Goal: Information Seeking & Learning: Learn about a topic

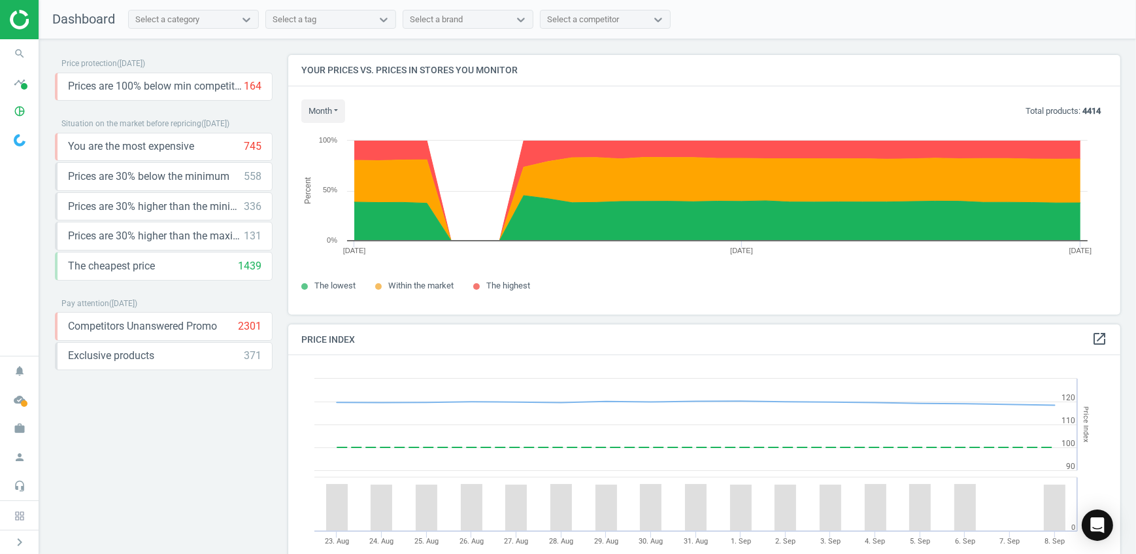
scroll to position [320, 843]
click at [21, 79] on icon "timeline" at bounding box center [19, 82] width 25 height 25
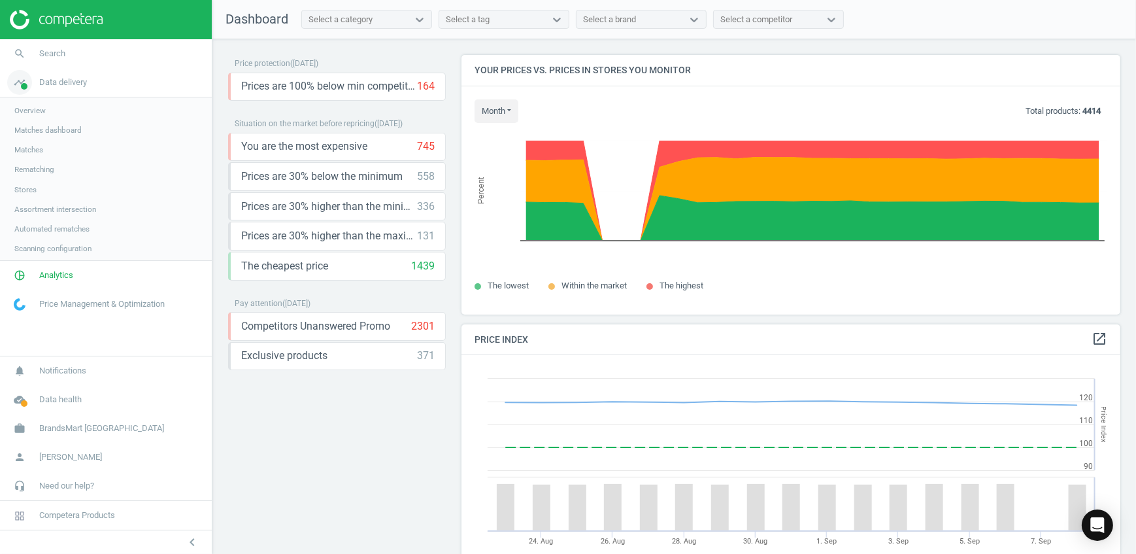
scroll to position [0, 0]
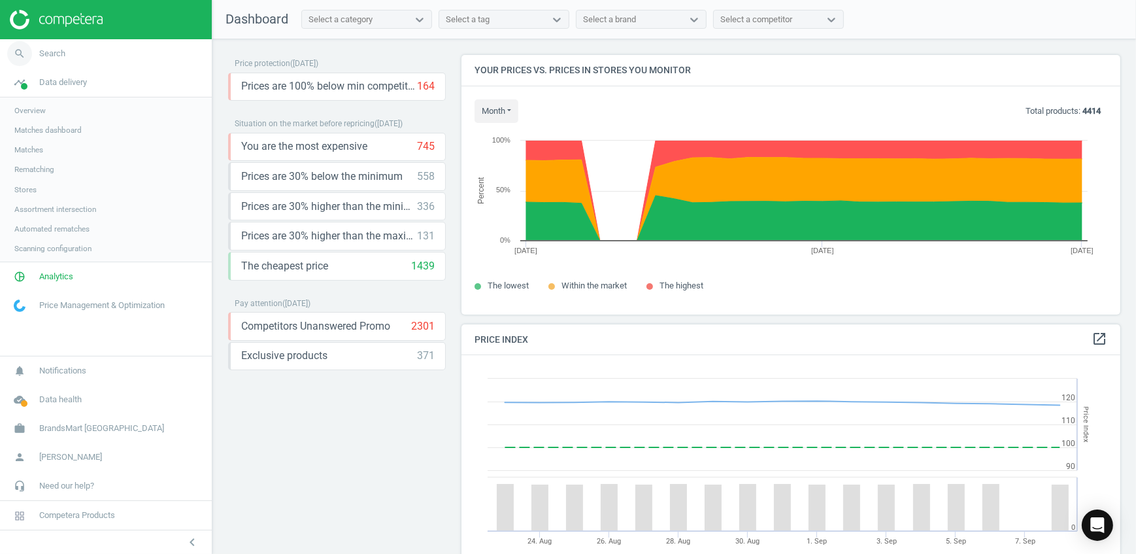
click at [65, 59] on link "search Search" at bounding box center [106, 53] width 212 height 29
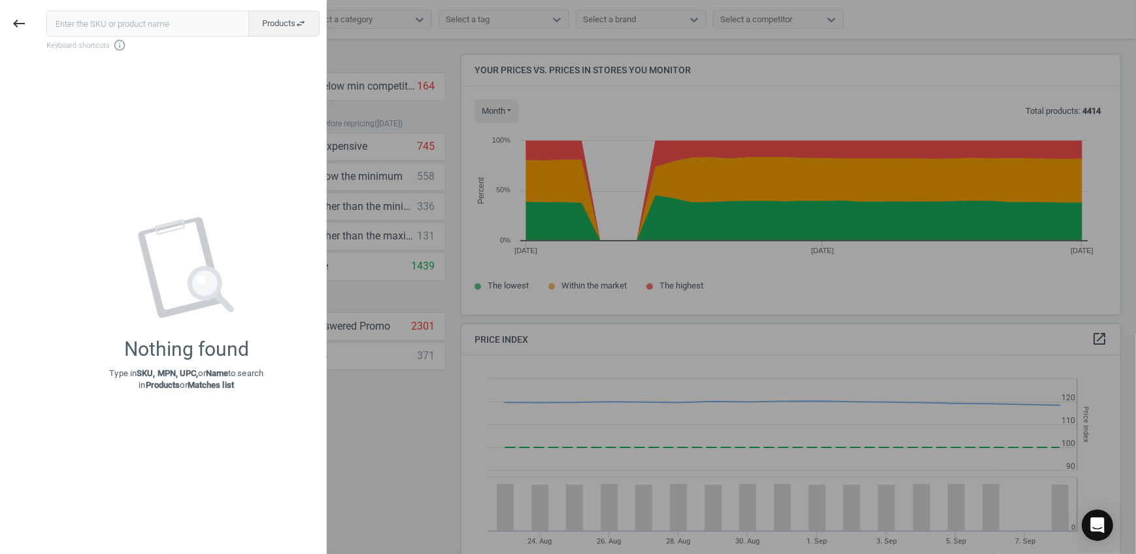
click at [68, 28] on input "text" at bounding box center [147, 23] width 203 height 26
type input "10T"
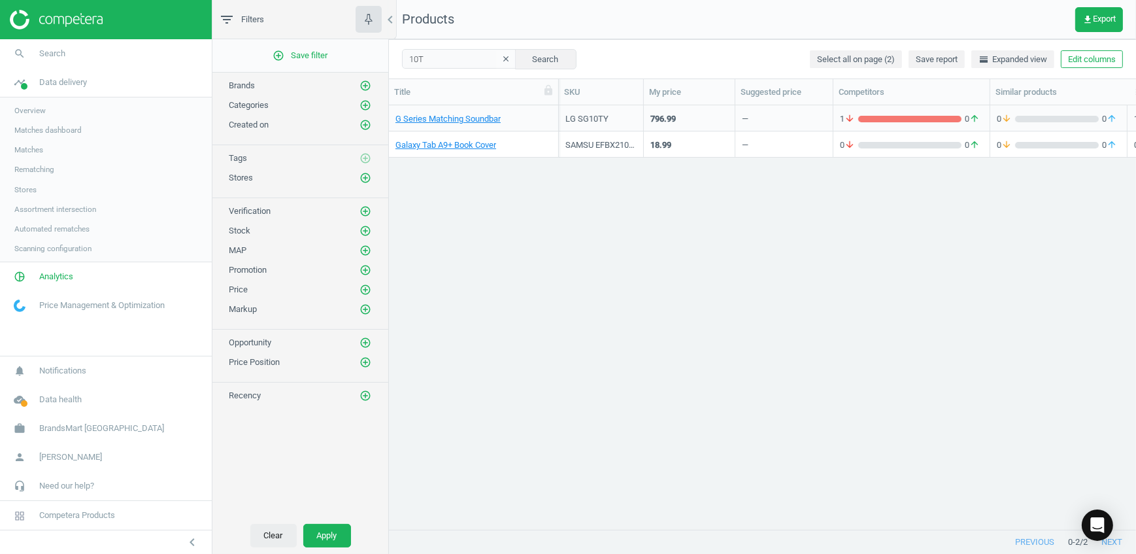
click at [275, 533] on button "Clear" at bounding box center [273, 536] width 46 height 24
click at [393, 21] on icon "chevron_left" at bounding box center [390, 20] width 16 height 16
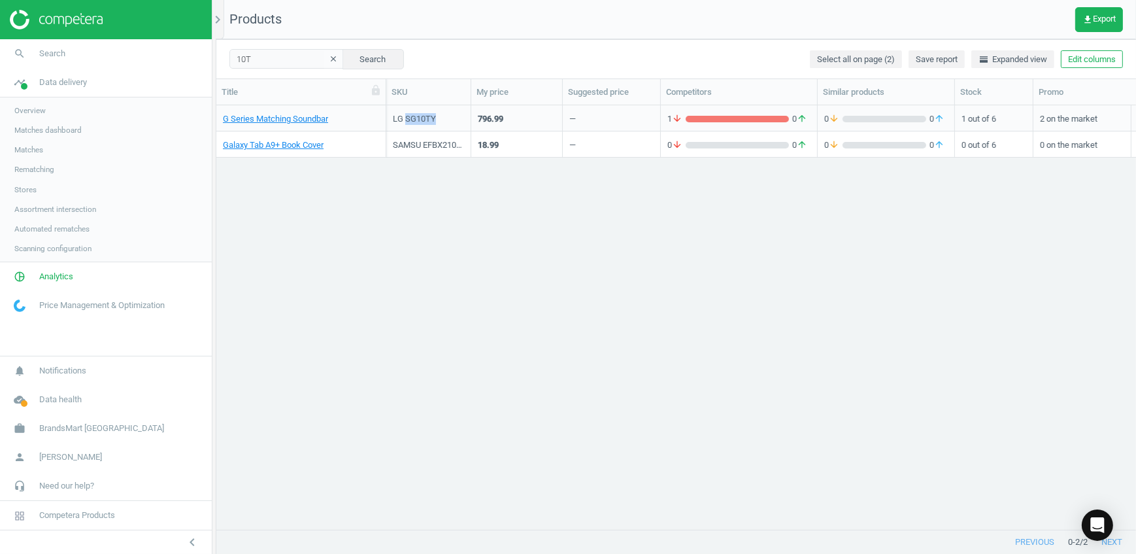
drag, startPoint x: 439, startPoint y: 120, endPoint x: 406, endPoint y: 130, distance: 34.3
click at [406, 130] on div "LG SG10TY" at bounding box center [428, 118] width 85 height 26
copy div "SG10TY"
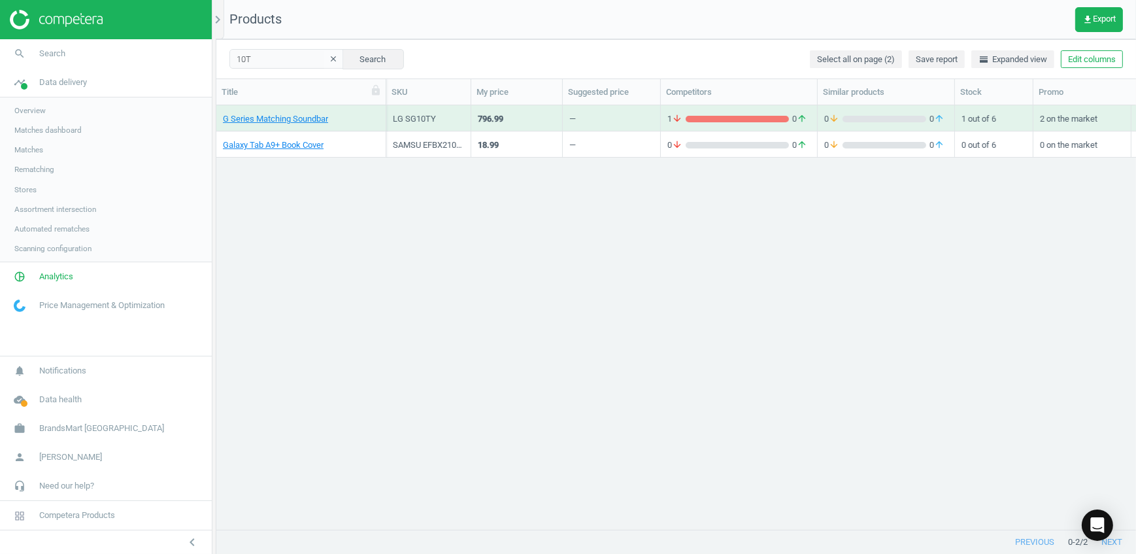
click at [394, 242] on div "G Series Matching Soundbar LG SG10TY 796.99 — 1 arrow_downward 0 arrow_upward 0…" at bounding box center [676, 312] width 920 height 415
click at [329, 63] on icon "clear" at bounding box center [333, 58] width 9 height 9
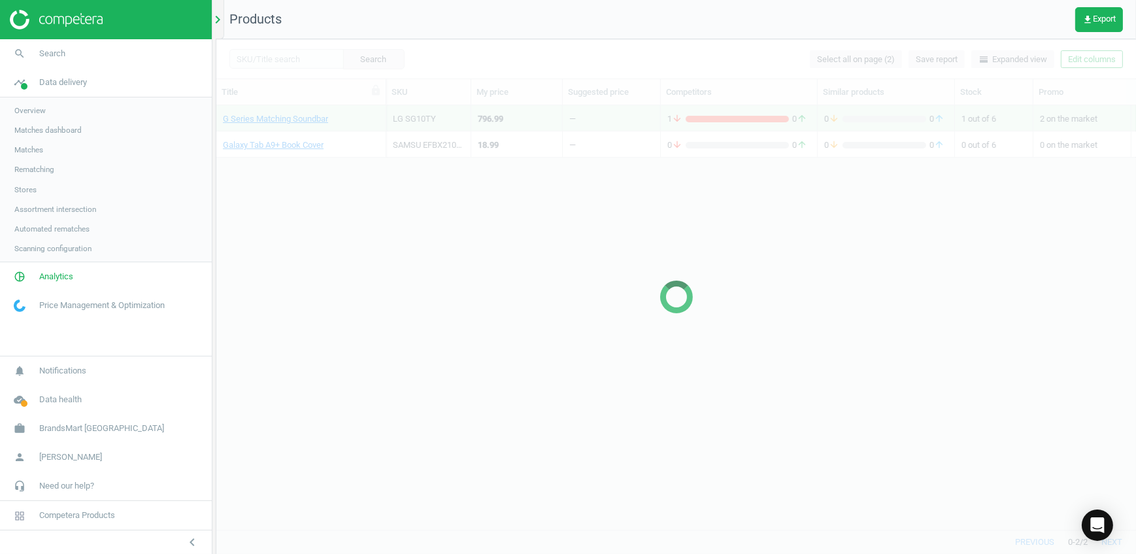
click at [222, 22] on icon "chevron_right" at bounding box center [218, 20] width 16 height 16
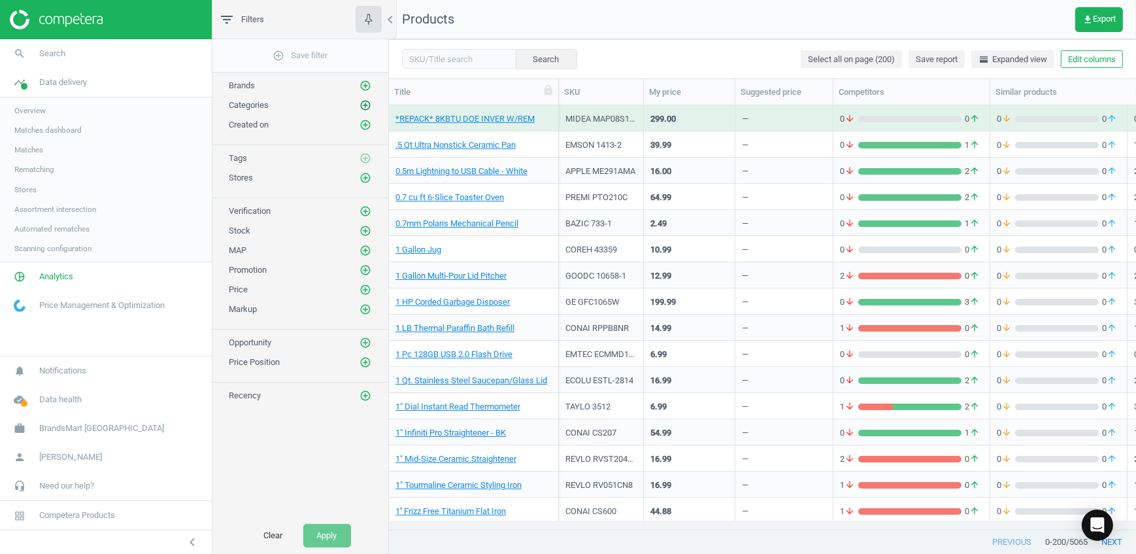
click at [364, 103] on icon "add_circle_outline" at bounding box center [366, 105] width 12 height 12
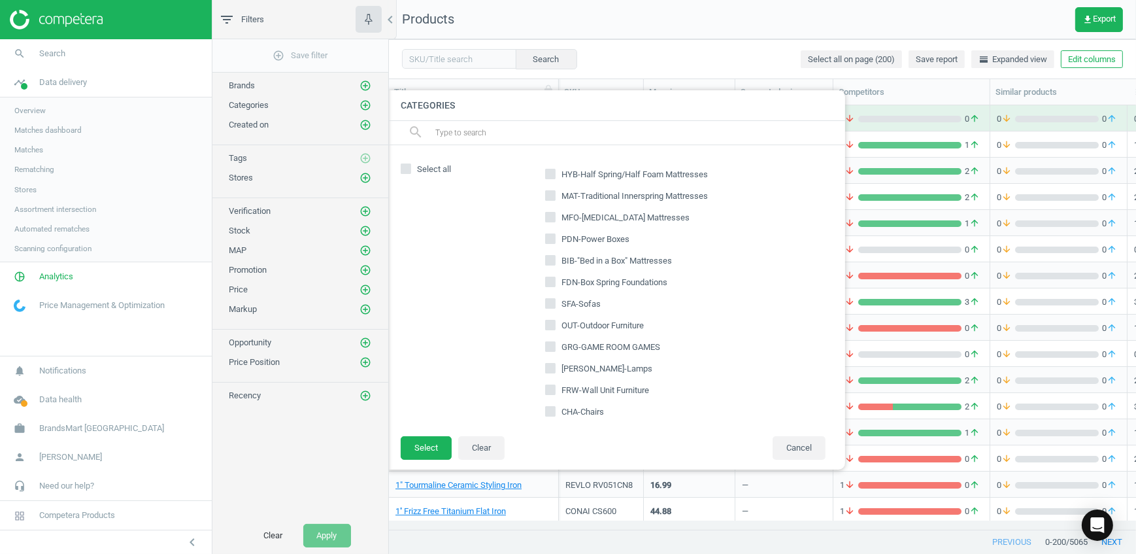
click at [481, 135] on input "text" at bounding box center [634, 132] width 401 height 21
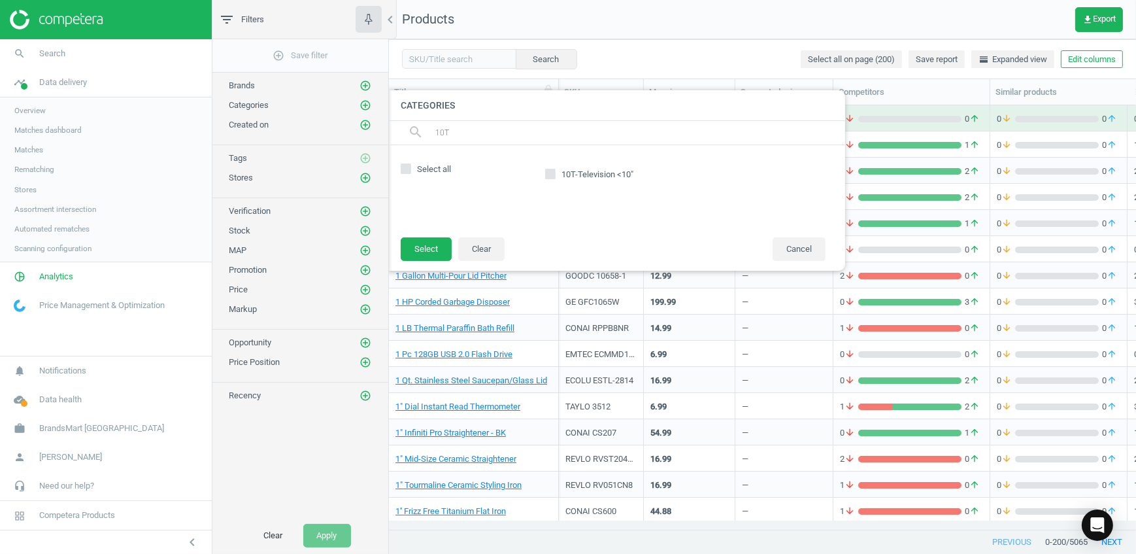
type input "10T"
click at [555, 175] on icon at bounding box center [550, 174] width 10 height 10
click at [555, 175] on input "10T-Television <10"" at bounding box center [551, 174] width 8 height 8
checkbox input "true"
click at [428, 246] on button "Select" at bounding box center [426, 249] width 51 height 24
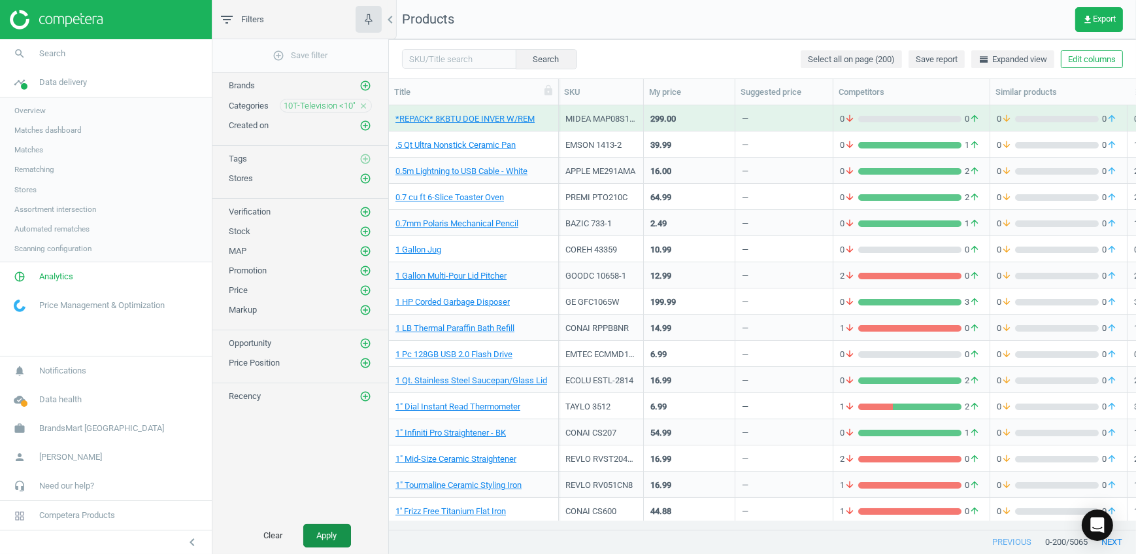
click at [324, 536] on button "Apply" at bounding box center [327, 536] width 48 height 24
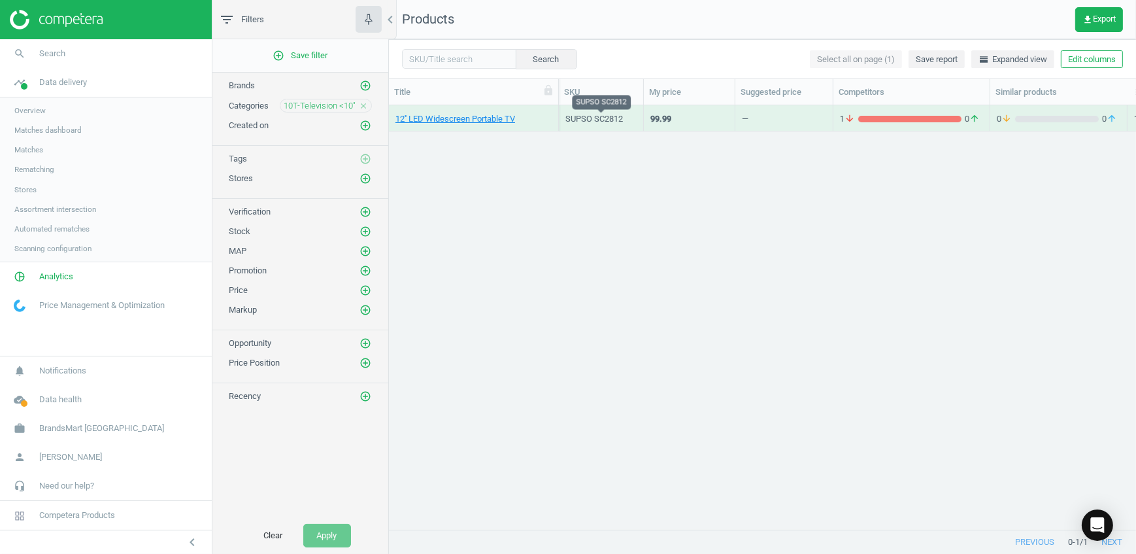
click at [617, 120] on div "SUPSO SC2812" at bounding box center [601, 119] width 71 height 12
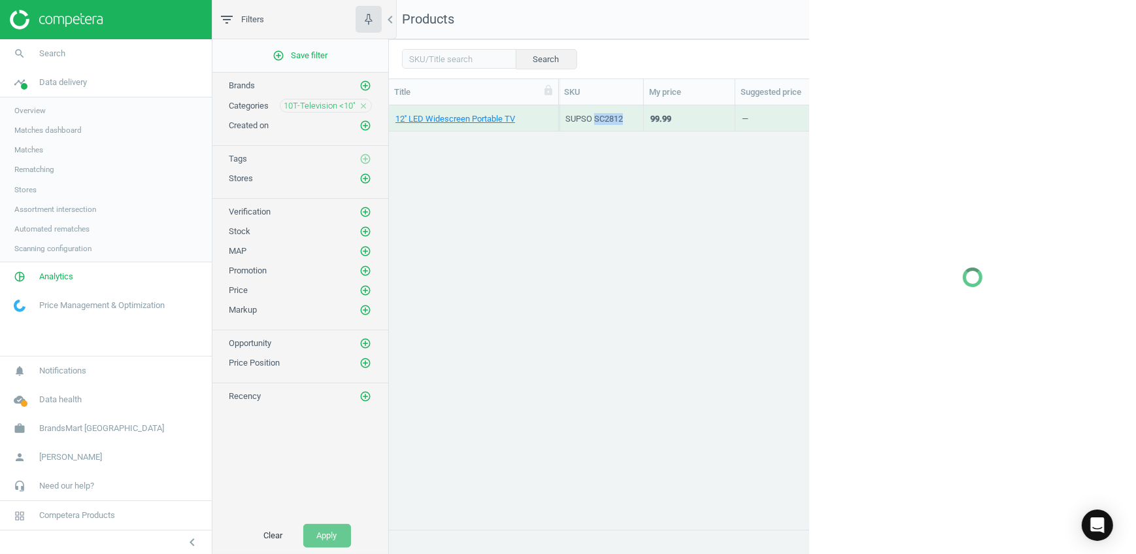
copy div "SC2812"
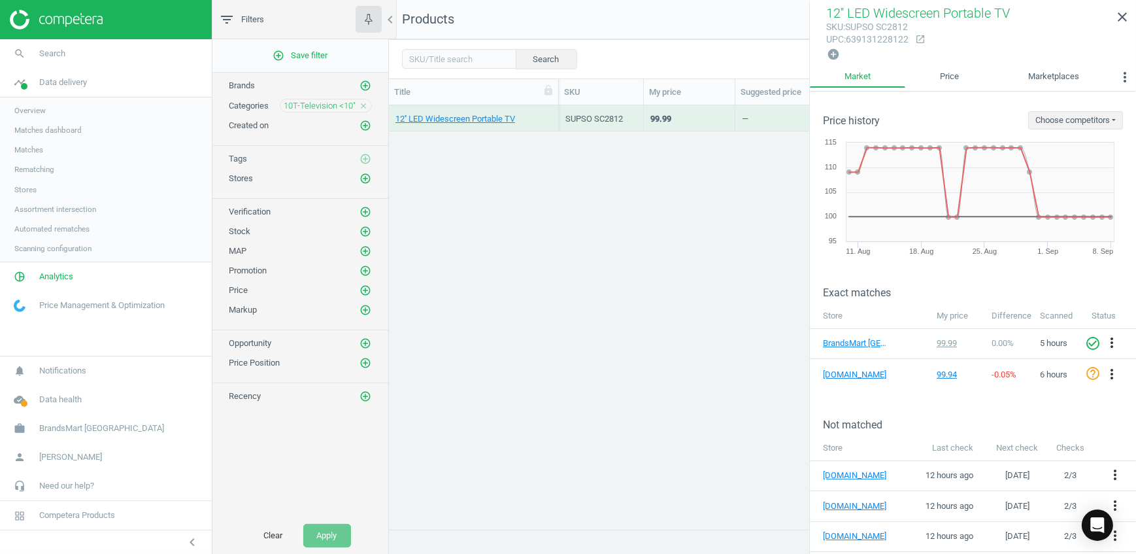
click at [715, 245] on div "12'' LED Widescreen Portable TV SUPSO SC2812 99.99 — 1 arrow_downward 0 arrow_u…" at bounding box center [762, 312] width 747 height 415
click at [1123, 13] on icon "close" at bounding box center [1123, 17] width 16 height 16
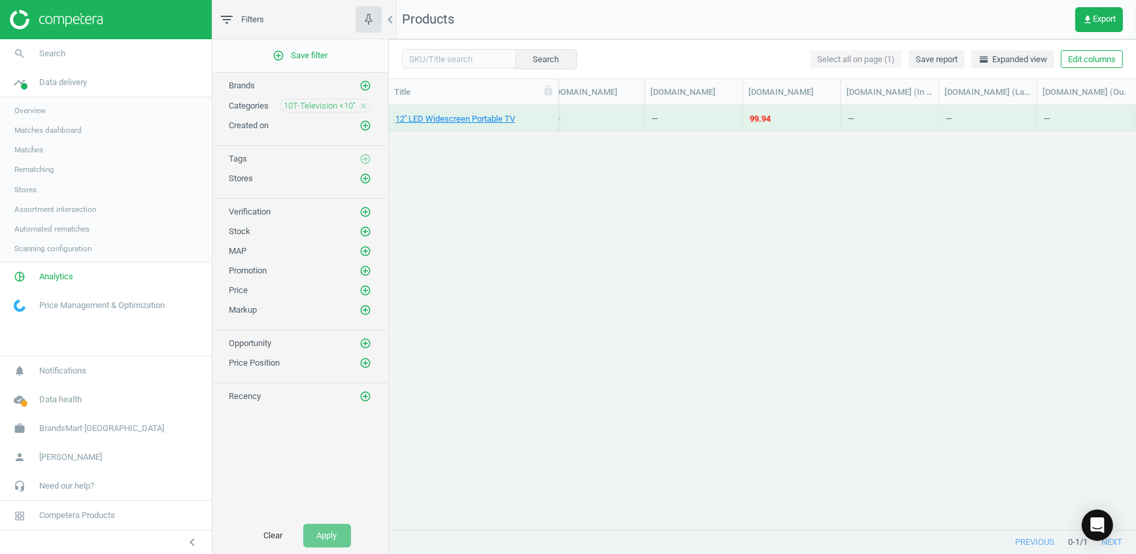
scroll to position [0, 4307]
click at [779, 94] on div "[DOMAIN_NAME]" at bounding box center [792, 92] width 87 height 12
click at [767, 118] on div "99.94" at bounding box center [760, 119] width 21 height 12
click at [771, 81] on div "[DOMAIN_NAME]" at bounding box center [792, 91] width 98 height 25
click at [835, 92] on div at bounding box center [840, 91] width 13 height 25
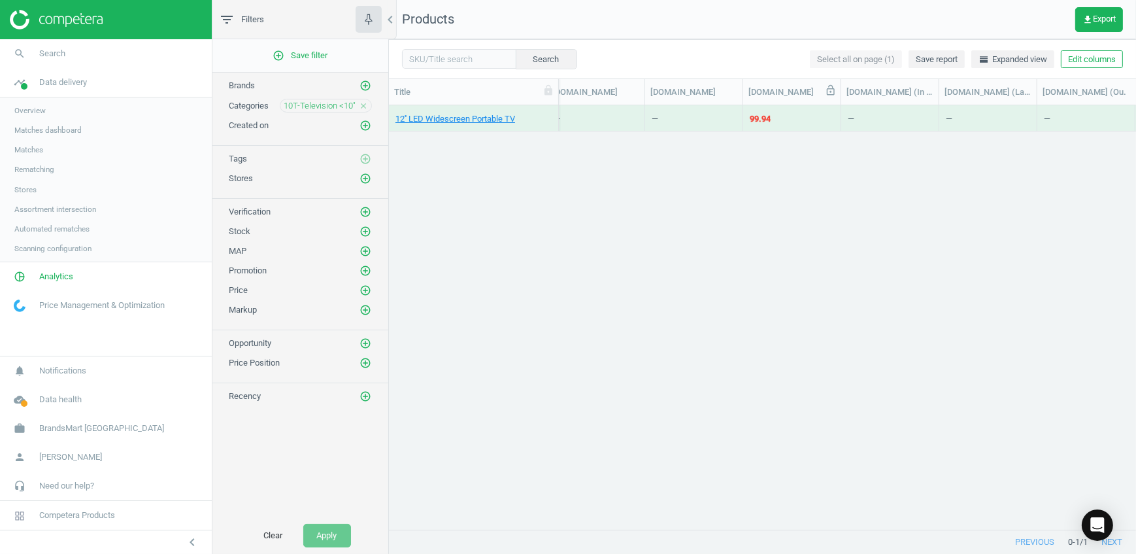
click at [826, 93] on icon at bounding box center [831, 90] width 12 height 12
click at [649, 93] on icon at bounding box center [647, 90] width 8 height 10
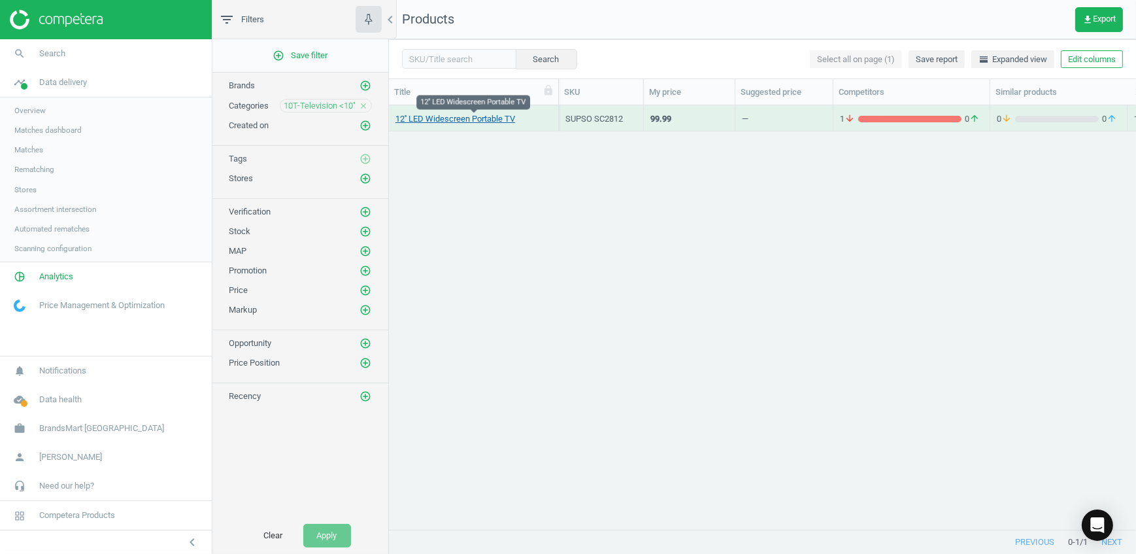
click at [462, 122] on link "12'' LED Widescreen Portable TV" at bounding box center [456, 119] width 120 height 12
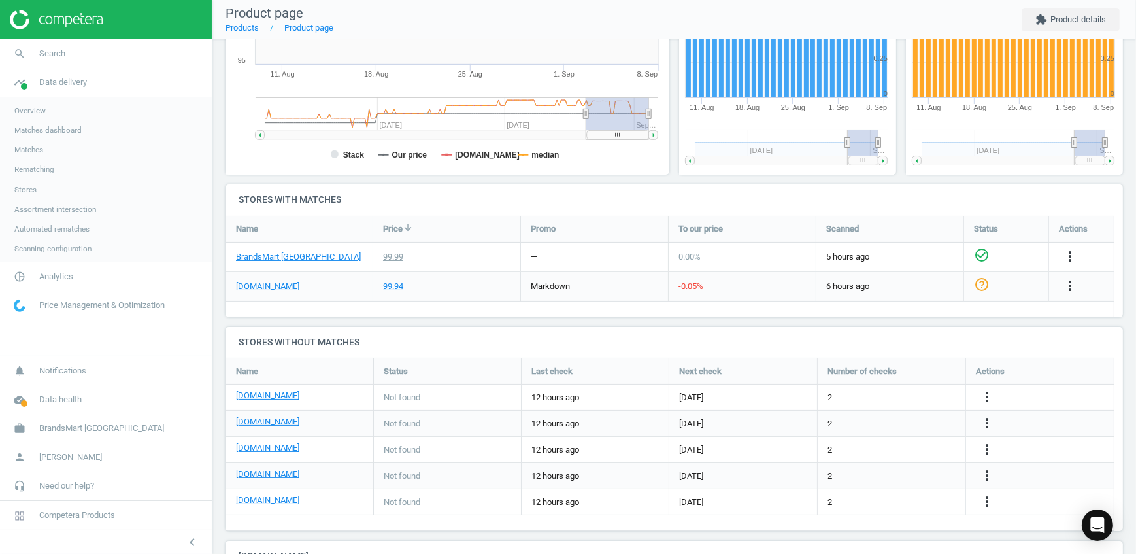
scroll to position [356, 0]
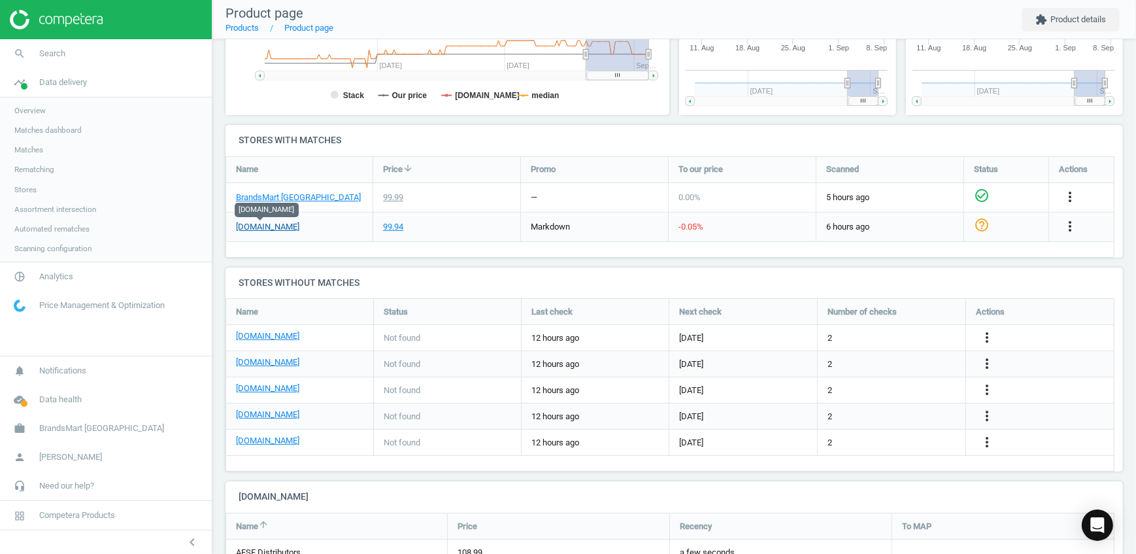
click at [278, 229] on link "[DOMAIN_NAME]" at bounding box center [267, 227] width 63 height 12
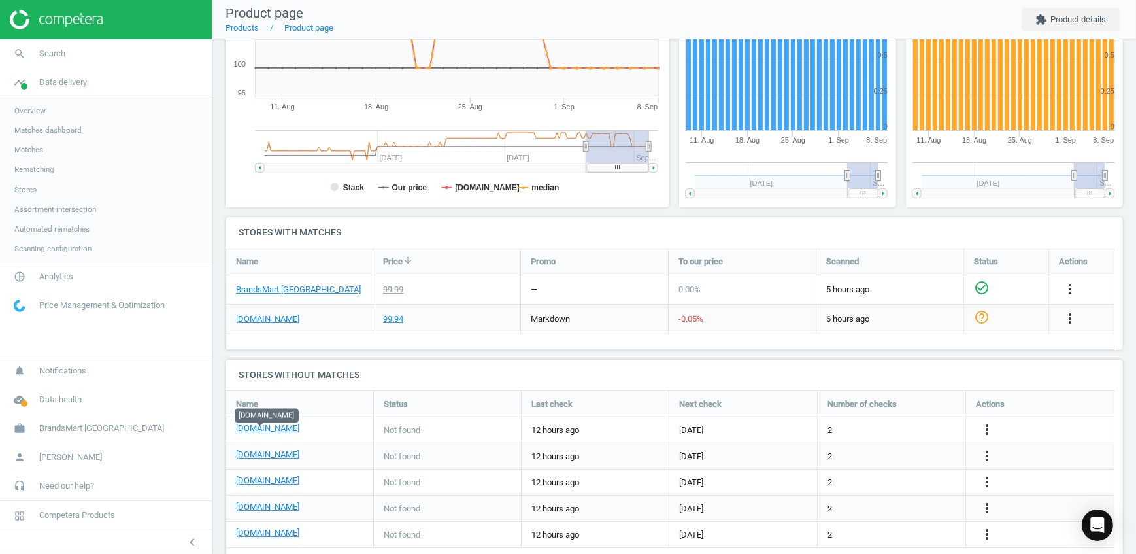
scroll to position [118, 0]
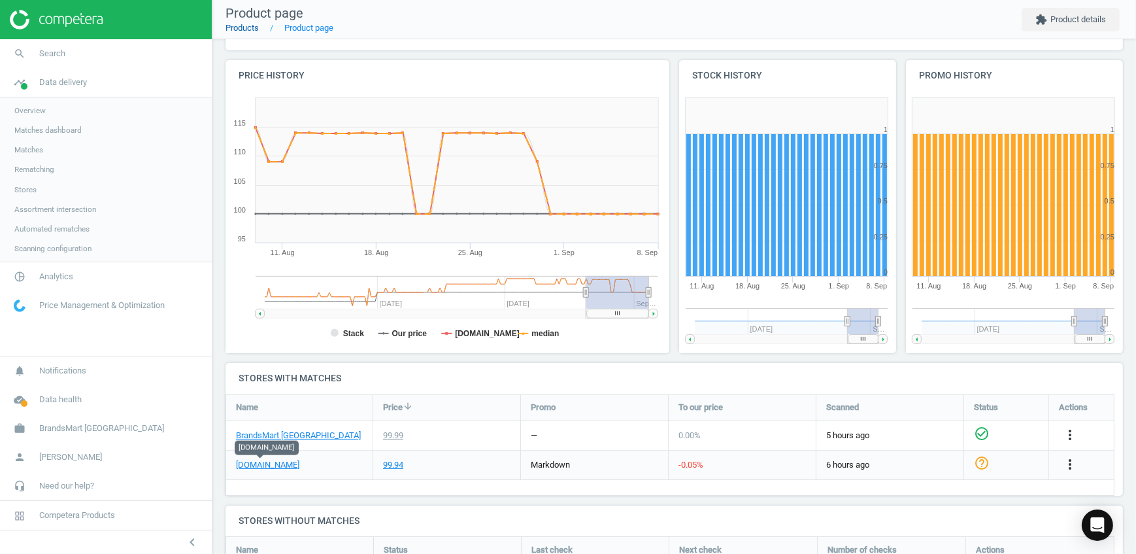
click at [247, 23] on link "Products" at bounding box center [242, 28] width 33 height 10
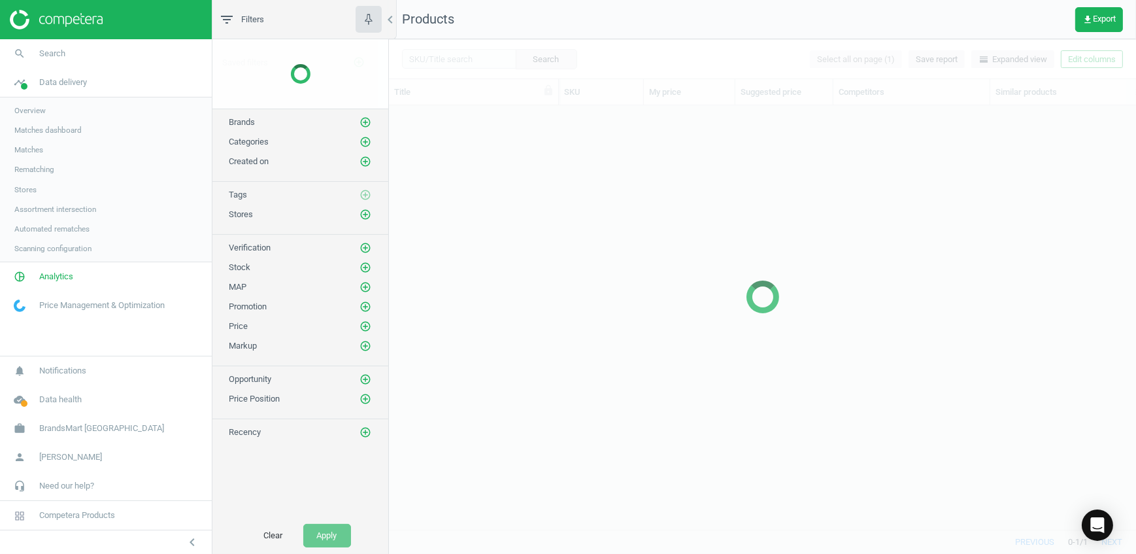
scroll to position [405, 738]
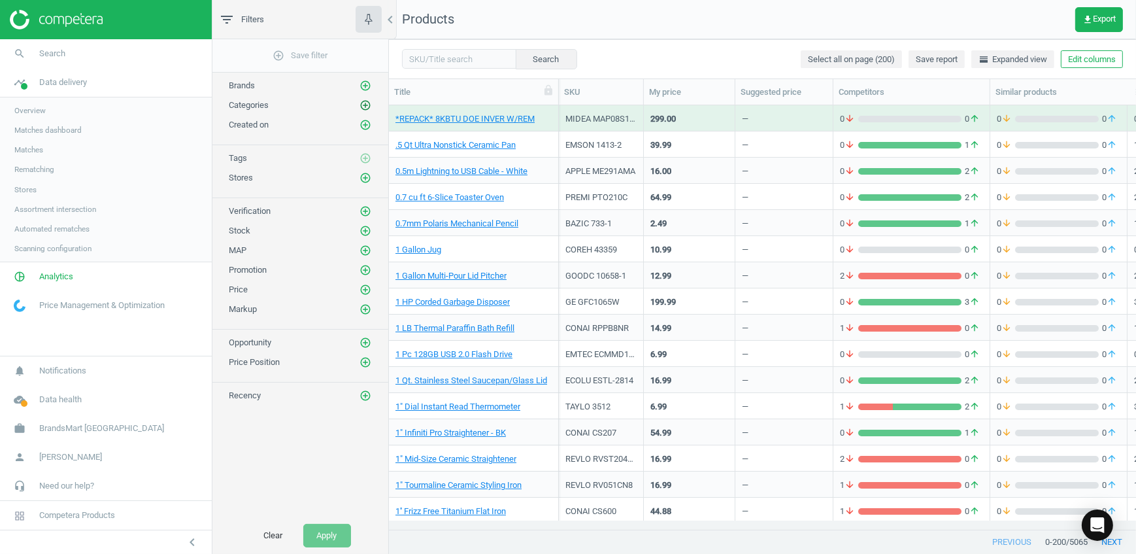
click at [365, 106] on icon "add_circle_outline" at bounding box center [366, 105] width 12 height 12
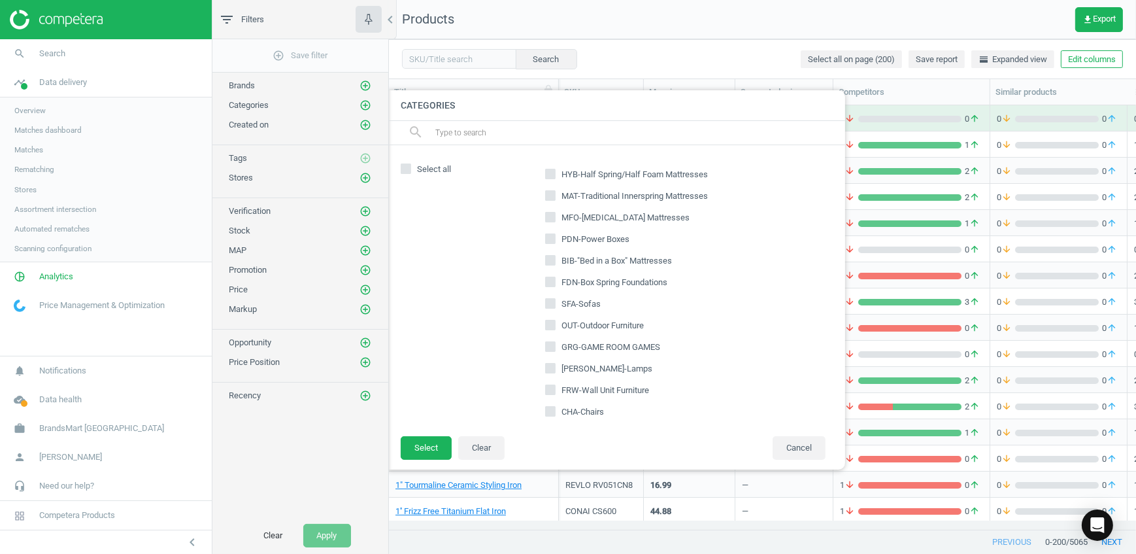
click at [433, 133] on div "search" at bounding box center [617, 133] width 458 height 24
click at [450, 133] on input "text" at bounding box center [634, 132] width 401 height 21
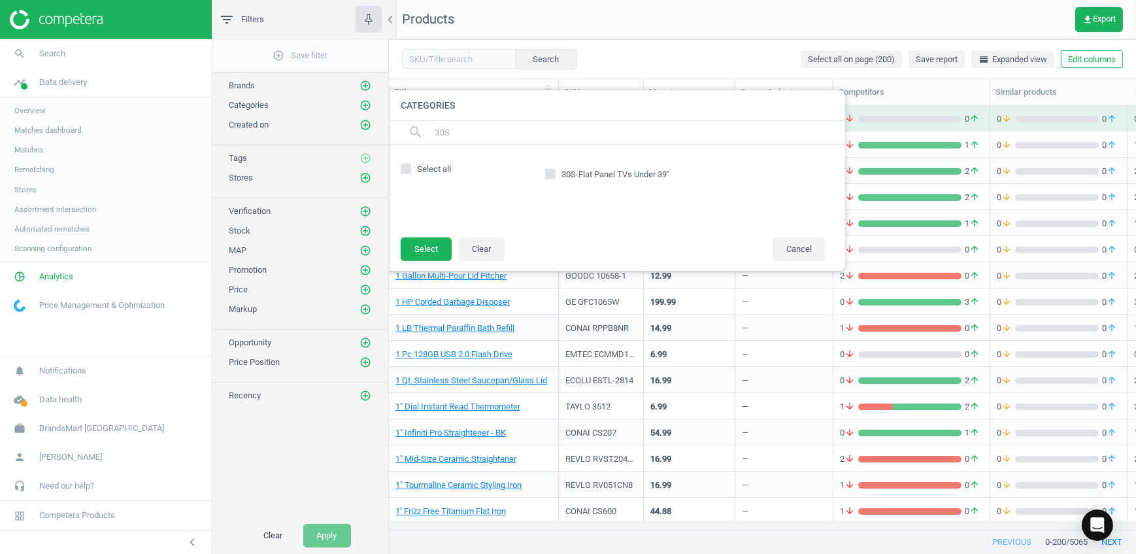
type input "30S"
click at [552, 174] on input "30S-Flat Panel TVs Under 39"" at bounding box center [551, 174] width 8 height 8
checkbox input "true"
click at [431, 253] on button "Select" at bounding box center [426, 249] width 51 height 24
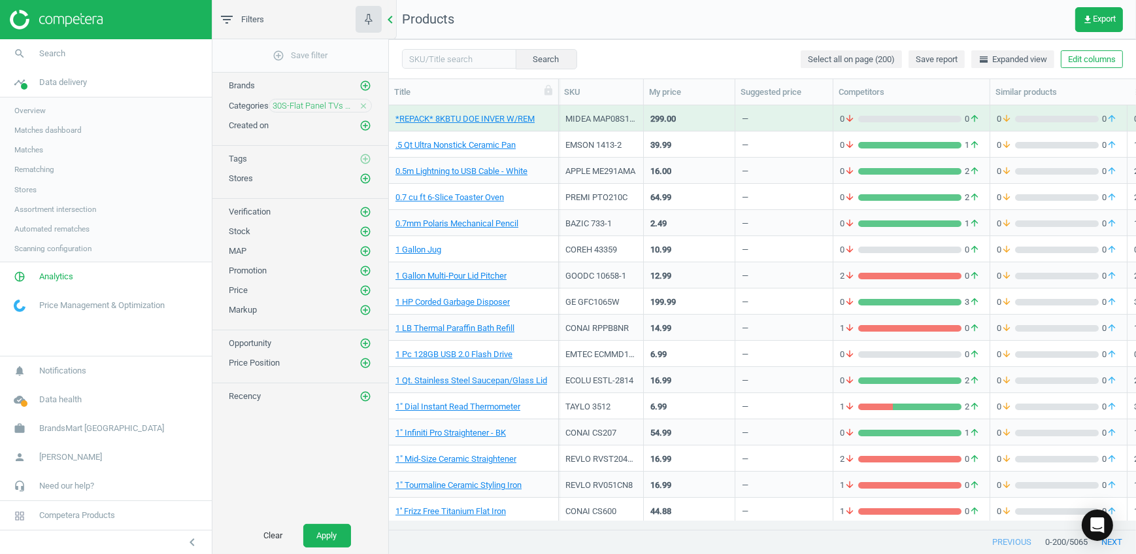
click at [396, 19] on icon "chevron_left" at bounding box center [390, 20] width 16 height 16
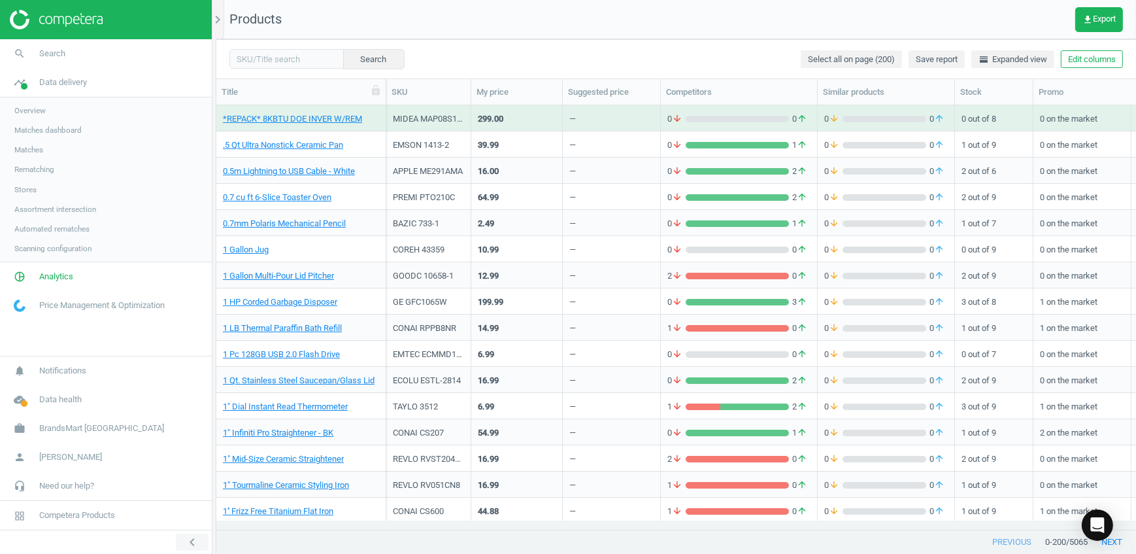
click at [196, 543] on icon "chevron_left" at bounding box center [192, 542] width 16 height 16
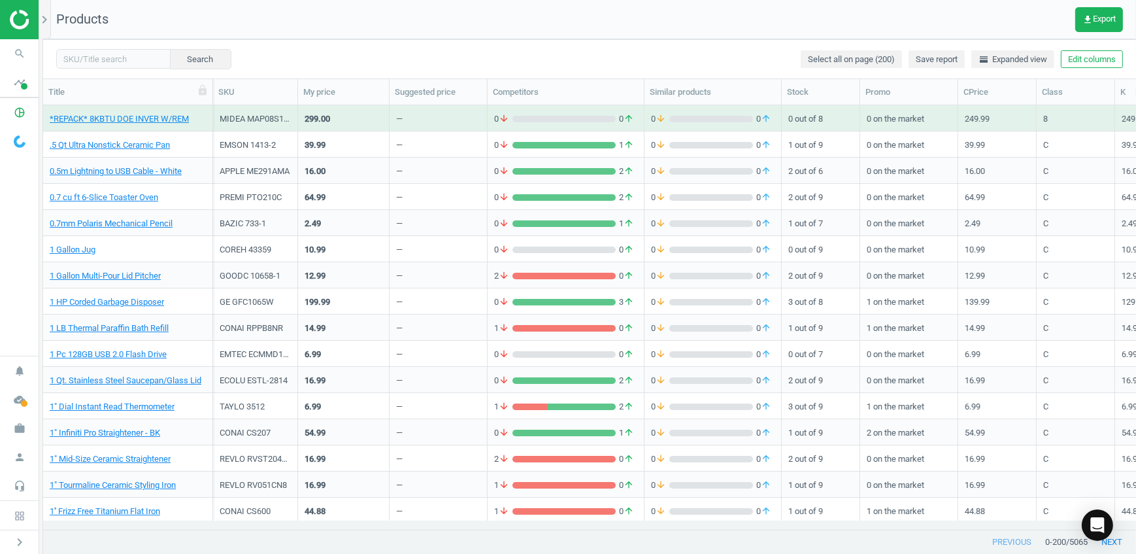
scroll to position [405, 1085]
click at [518, 93] on div "Competitors" at bounding box center [566, 92] width 146 height 12
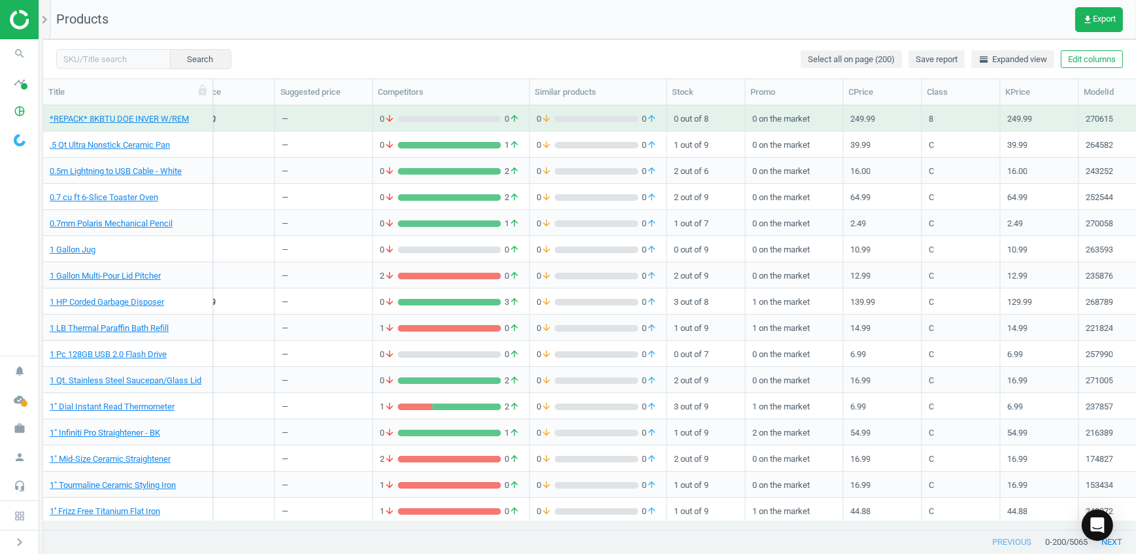
scroll to position [0, 0]
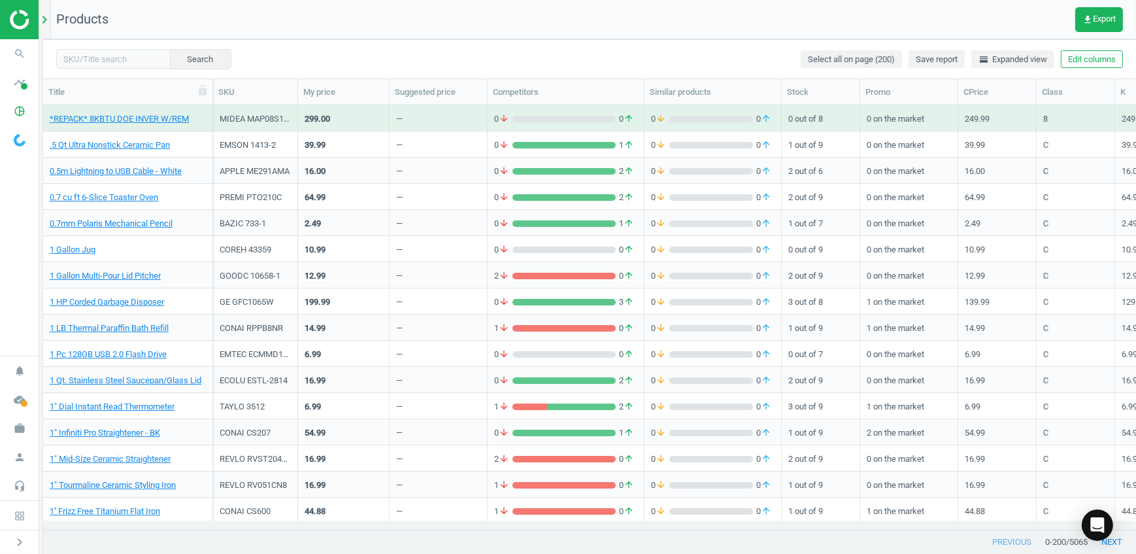
click at [40, 24] on icon "chevron_right" at bounding box center [45, 20] width 16 height 16
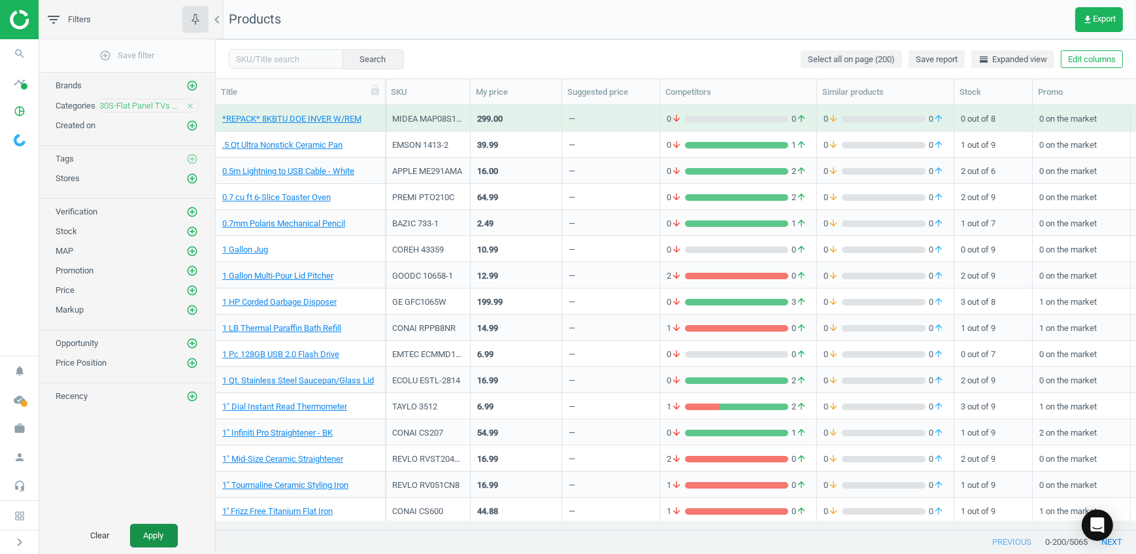
click at [163, 532] on button "Apply" at bounding box center [154, 536] width 48 height 24
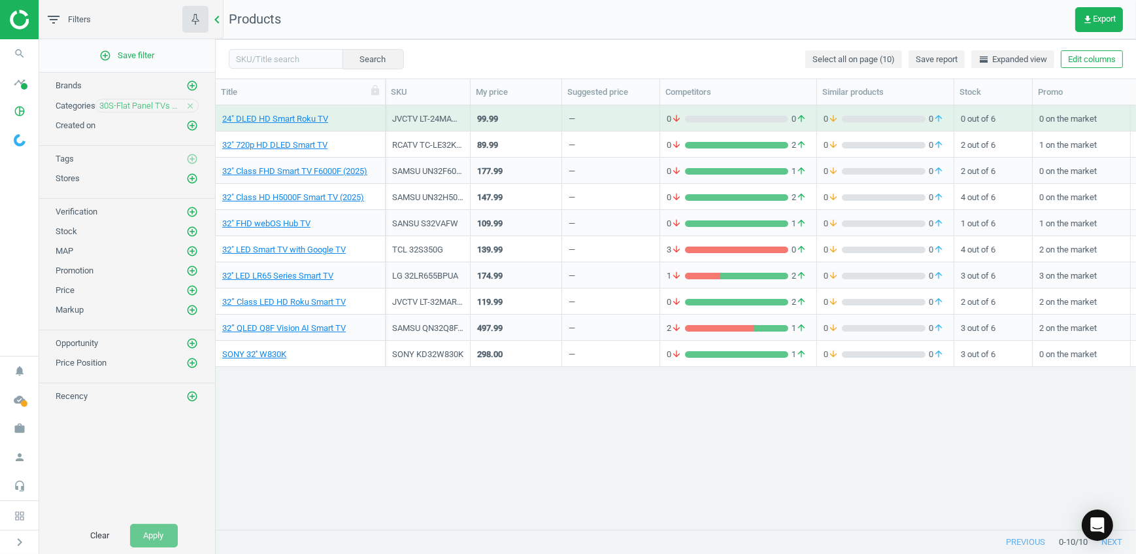
click at [216, 12] on icon "chevron_left" at bounding box center [217, 20] width 16 height 16
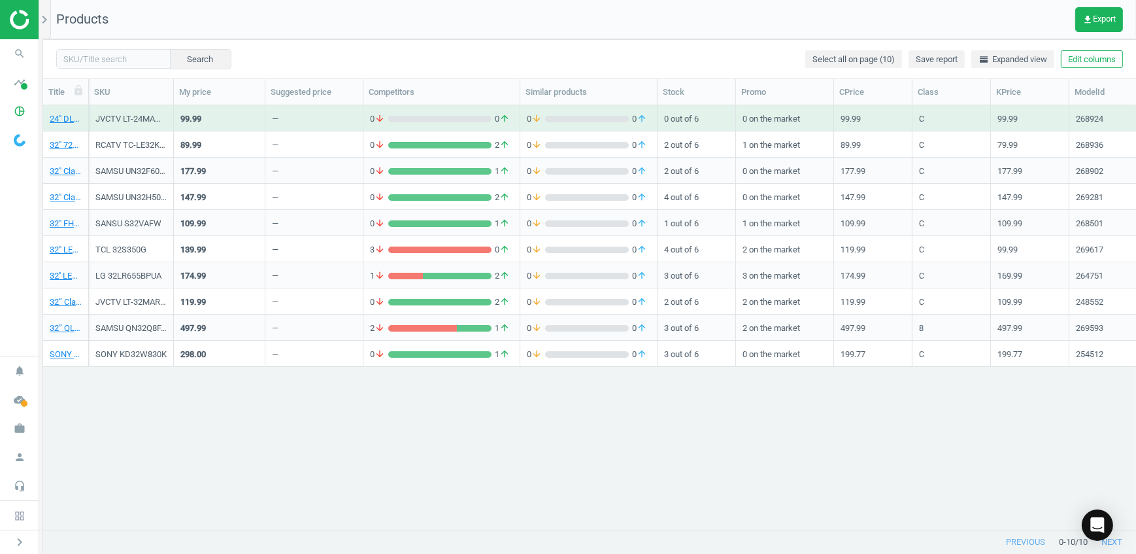
drag, startPoint x: 216, startPoint y: 92, endPoint x: 92, endPoint y: 102, distance: 124.7
click at [92, 102] on div at bounding box center [88, 91] width 13 height 25
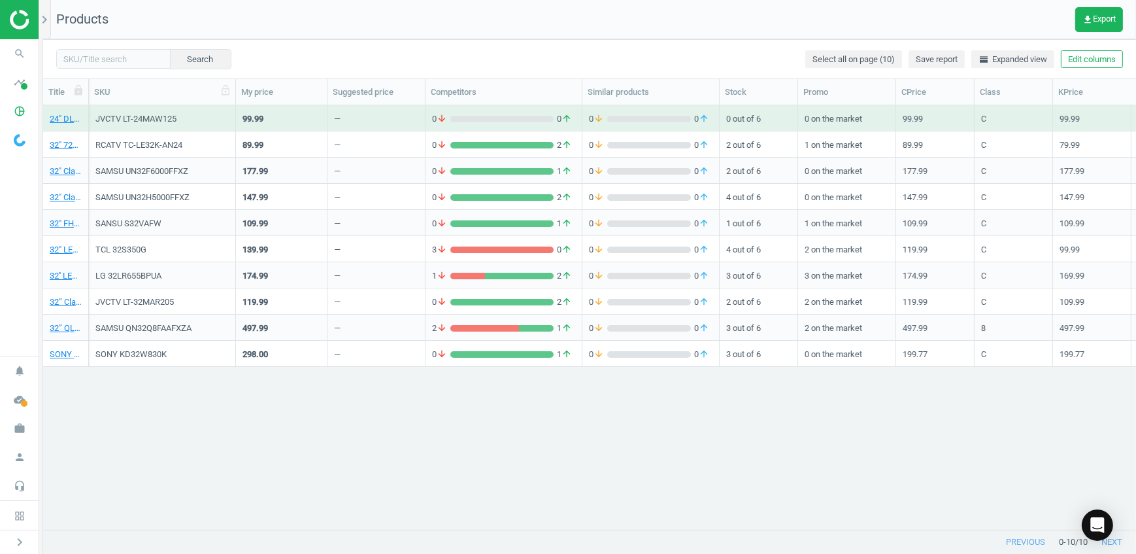
drag, startPoint x: 177, startPoint y: 90, endPoint x: 239, endPoint y: 87, distance: 62.2
click at [239, 87] on div at bounding box center [235, 91] width 13 height 25
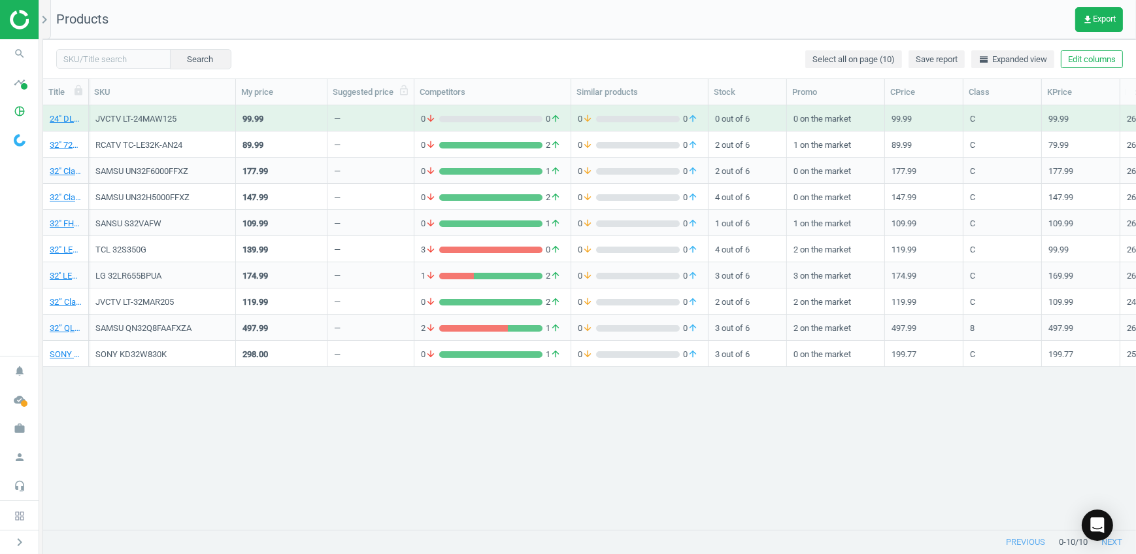
drag, startPoint x: 423, startPoint y: 88, endPoint x: 412, endPoint y: 90, distance: 11.3
click at [412, 90] on div at bounding box center [413, 91] width 13 height 25
drag, startPoint x: 203, startPoint y: 116, endPoint x: 120, endPoint y: 119, distance: 82.4
click at [120, 119] on div "JVCTV LT-24MAW125" at bounding box center [161, 119] width 133 height 12
copy div "LT-24MAW125"
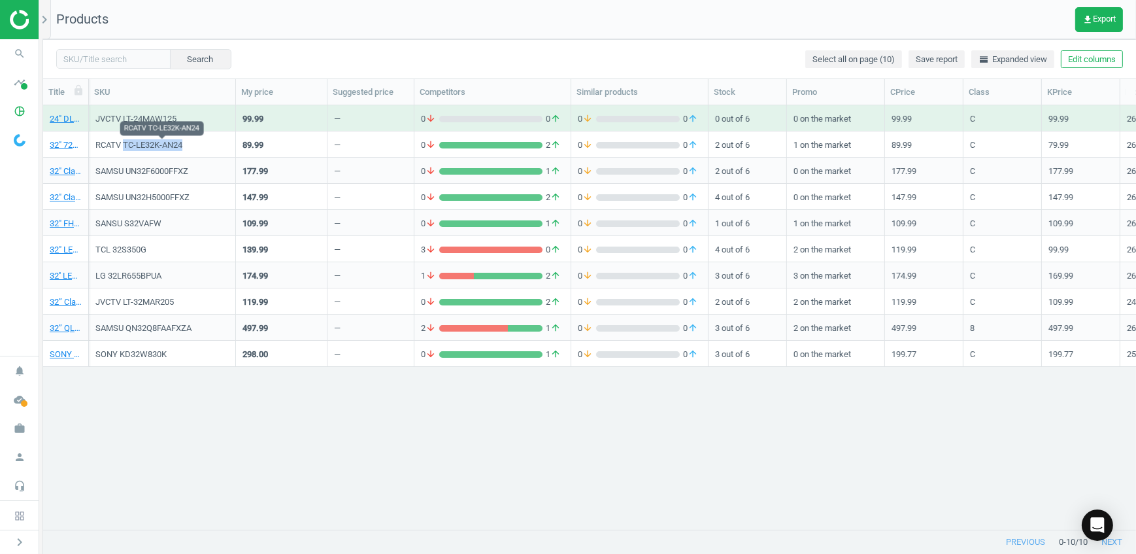
drag, startPoint x: 196, startPoint y: 145, endPoint x: 124, endPoint y: 148, distance: 72.0
click at [124, 148] on div "RCATV TC-LE32K-AN24" at bounding box center [161, 145] width 133 height 12
copy div "TC-LE32K-AN24"
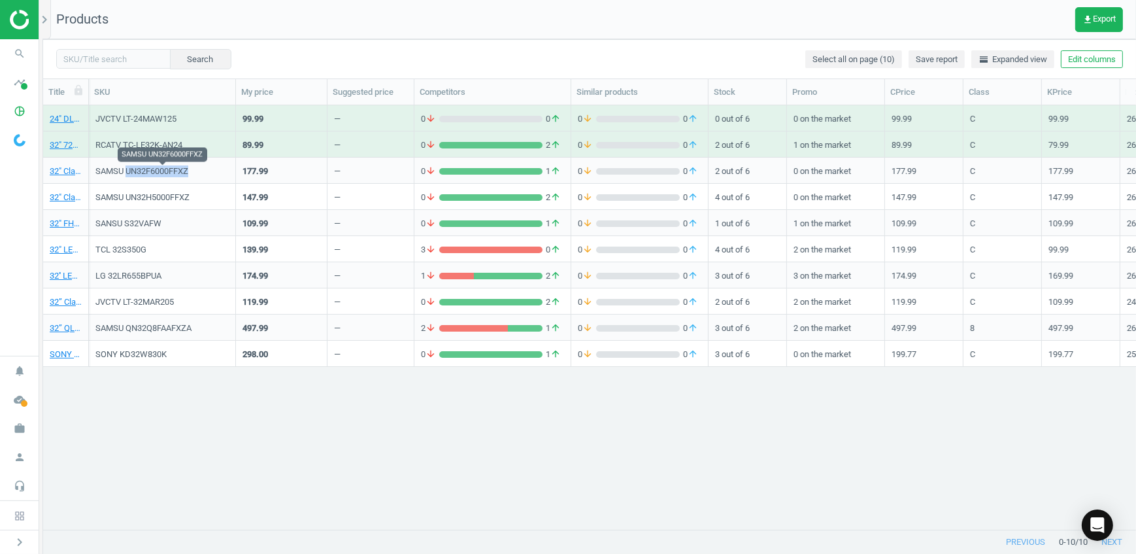
drag, startPoint x: 150, startPoint y: 173, endPoint x: 127, endPoint y: 173, distance: 22.2
click at [127, 173] on div "SAMSU UN32F6000FFXZ" at bounding box center [161, 171] width 133 height 12
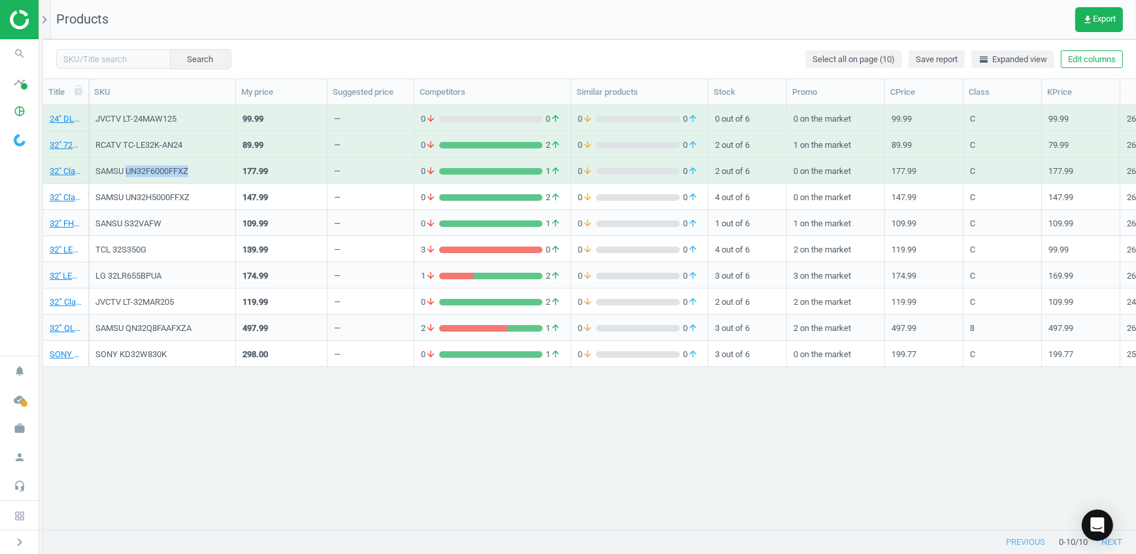
copy div "UN32F6000FFXZ"
drag, startPoint x: 202, startPoint y: 200, endPoint x: 129, endPoint y: 199, distance: 72.6
click at [129, 199] on div "SAMSU UN32H5000FFXZ" at bounding box center [161, 198] width 133 height 12
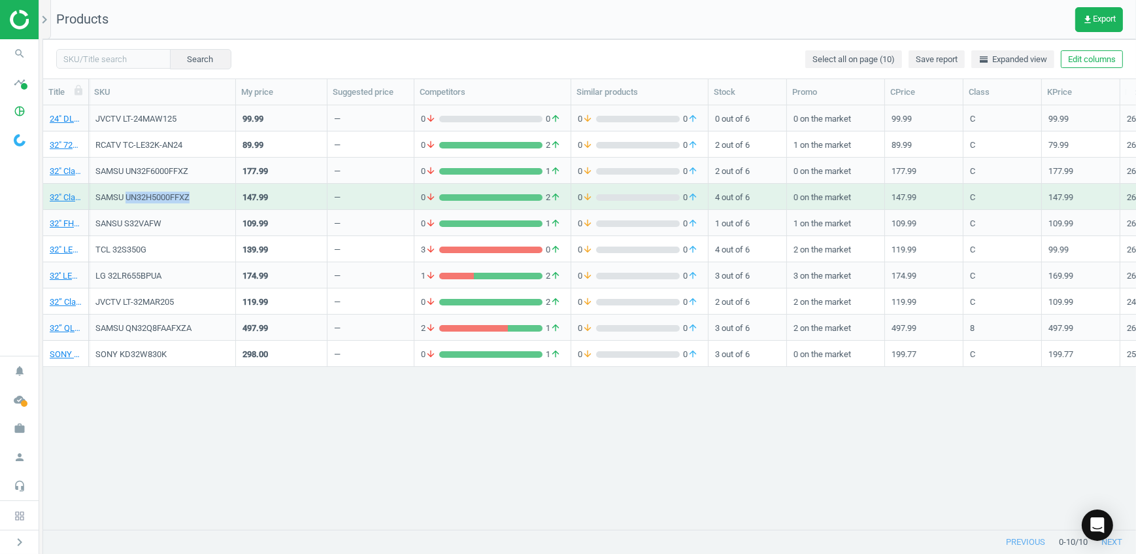
drag, startPoint x: 126, startPoint y: 196, endPoint x: 190, endPoint y: 195, distance: 64.1
click at [190, 195] on div "SAMSU UN32H5000FFXZ" at bounding box center [161, 198] width 133 height 12
copy div "UN32H5000FFXZ"
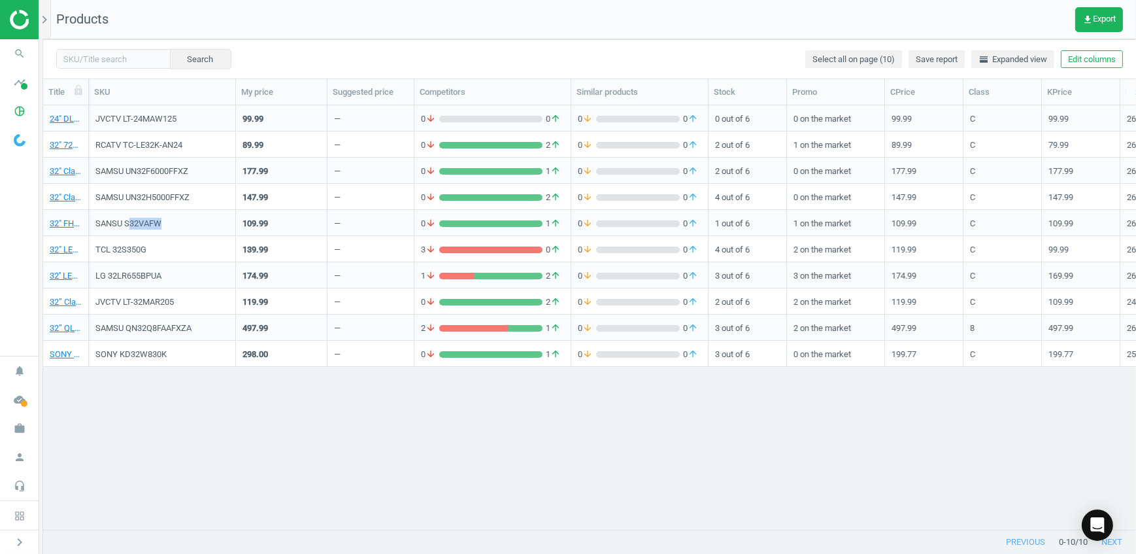
drag, startPoint x: 181, startPoint y: 228, endPoint x: 127, endPoint y: 229, distance: 53.6
click at [127, 229] on div "SANSU S32VAFW" at bounding box center [161, 226] width 133 height 16
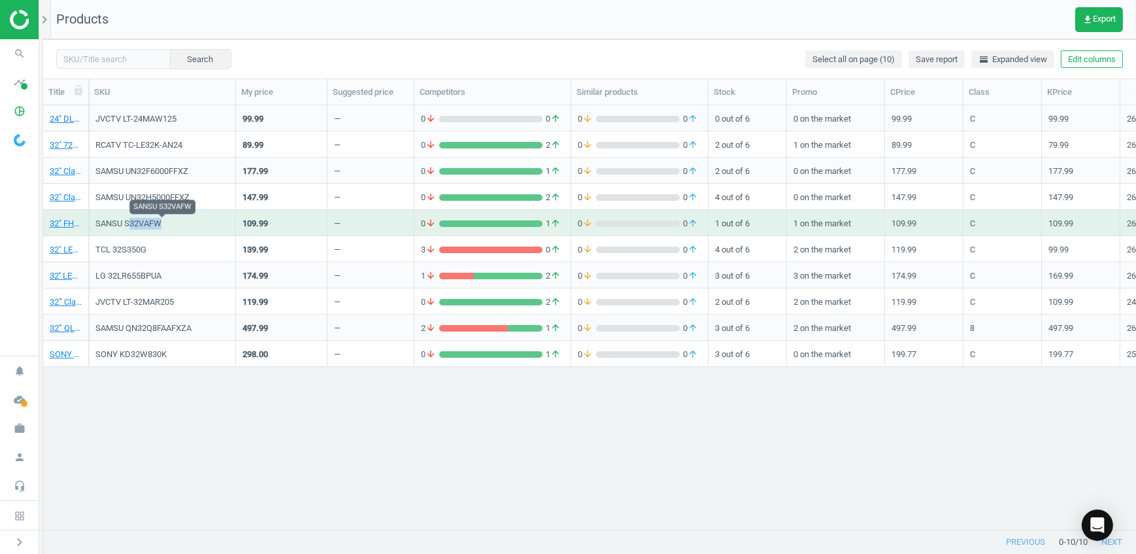
click at [201, 222] on div "SANSU S32VAFW" at bounding box center [161, 224] width 133 height 12
drag, startPoint x: 182, startPoint y: 222, endPoint x: 125, endPoint y: 226, distance: 57.0
click at [125, 226] on div "SANSU S32VAFW" at bounding box center [161, 224] width 133 height 12
copy div "S32VAFW"
drag, startPoint x: 169, startPoint y: 246, endPoint x: 111, endPoint y: 250, distance: 57.7
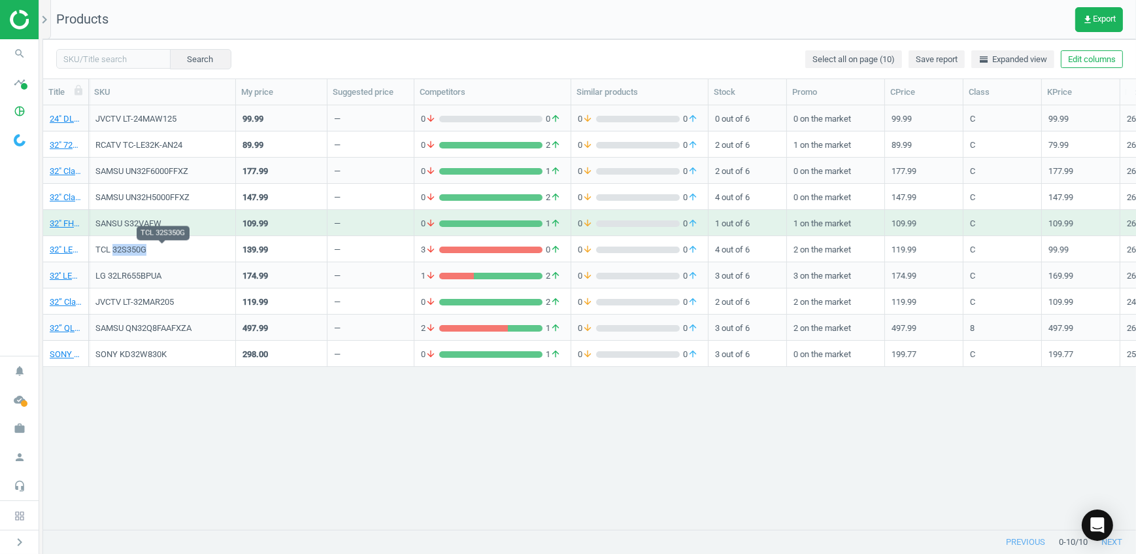
click at [111, 250] on div "TCL 32S350G" at bounding box center [161, 250] width 133 height 12
copy div "32S350G"
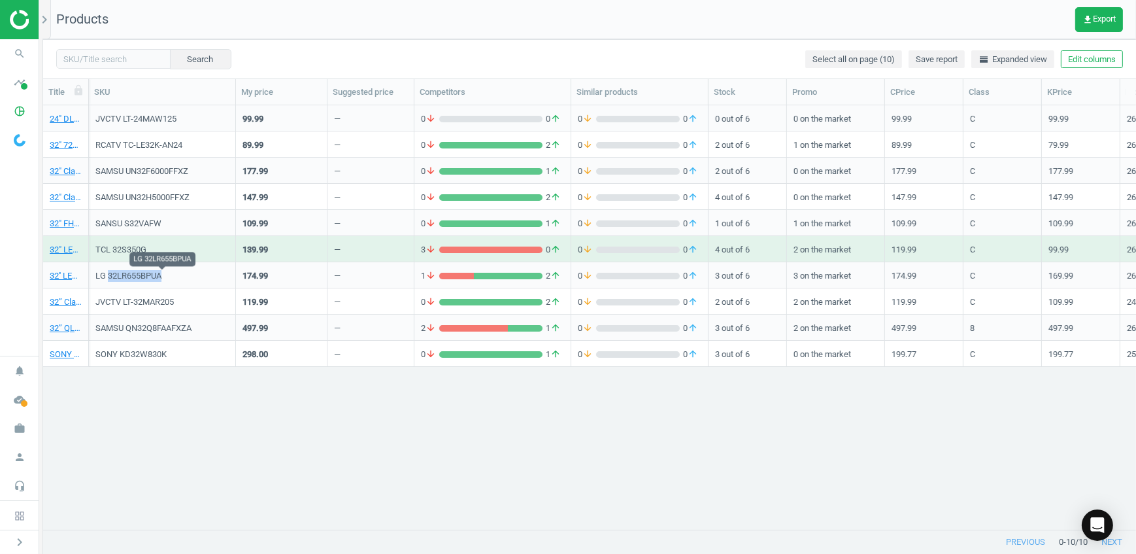
drag, startPoint x: 198, startPoint y: 276, endPoint x: 108, endPoint y: 280, distance: 90.3
click at [108, 280] on div "LG 32LR655BPUA" at bounding box center [161, 276] width 133 height 12
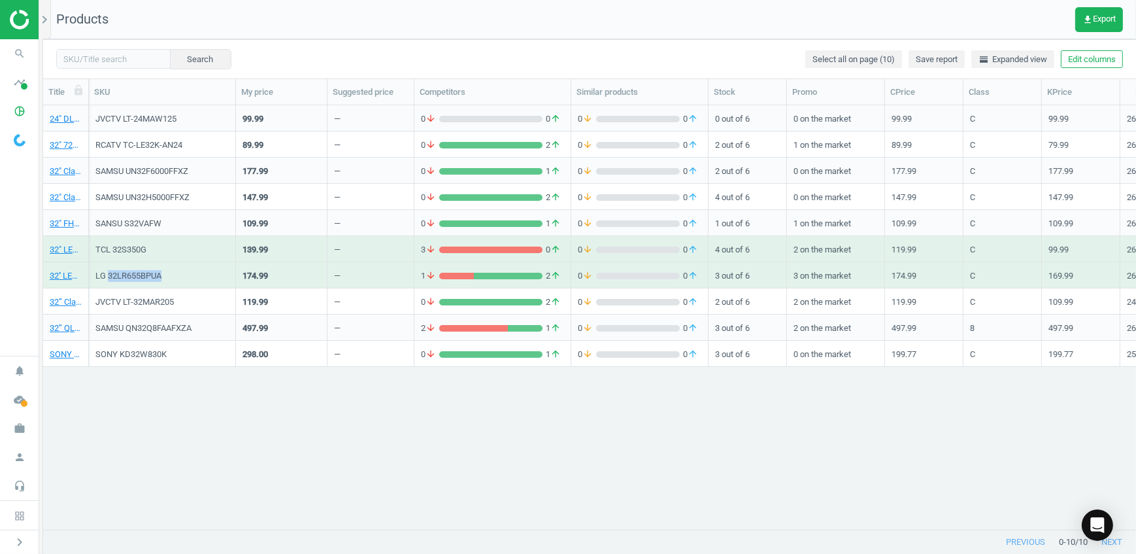
copy div "32LR655BPUA"
click at [65, 280] on link "32'' LED LR65 Series Smart TV" at bounding box center [66, 276] width 32 height 12
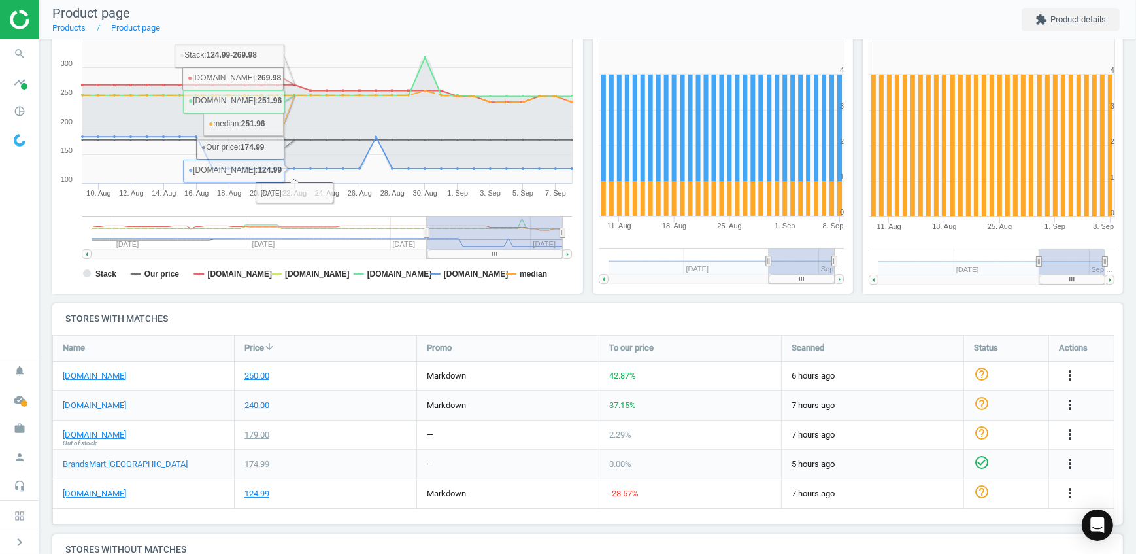
scroll to position [237, 0]
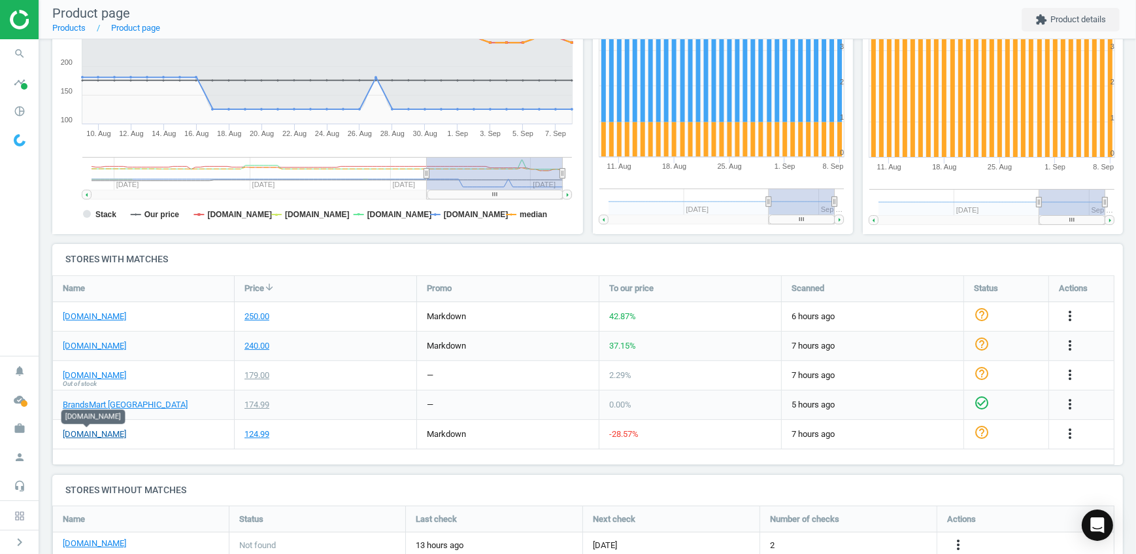
click at [110, 437] on link "[DOMAIN_NAME]" at bounding box center [94, 434] width 63 height 12
click at [165, 454] on div "Name Price arrow_downward Promo To our price Scanned Status Actions [DOMAIN_NAM…" at bounding box center [583, 370] width 1062 height 190
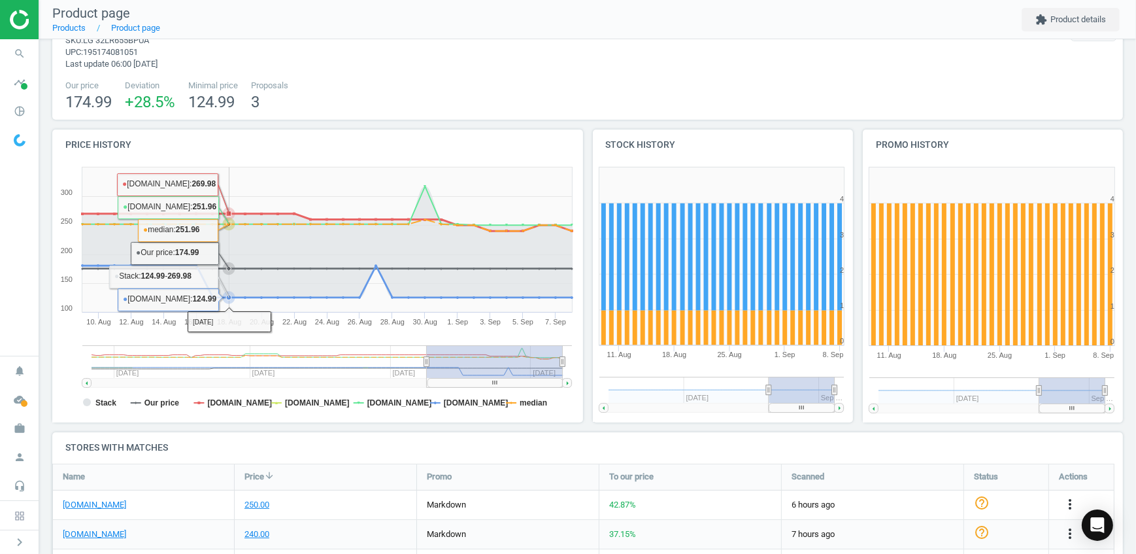
scroll to position [0, 0]
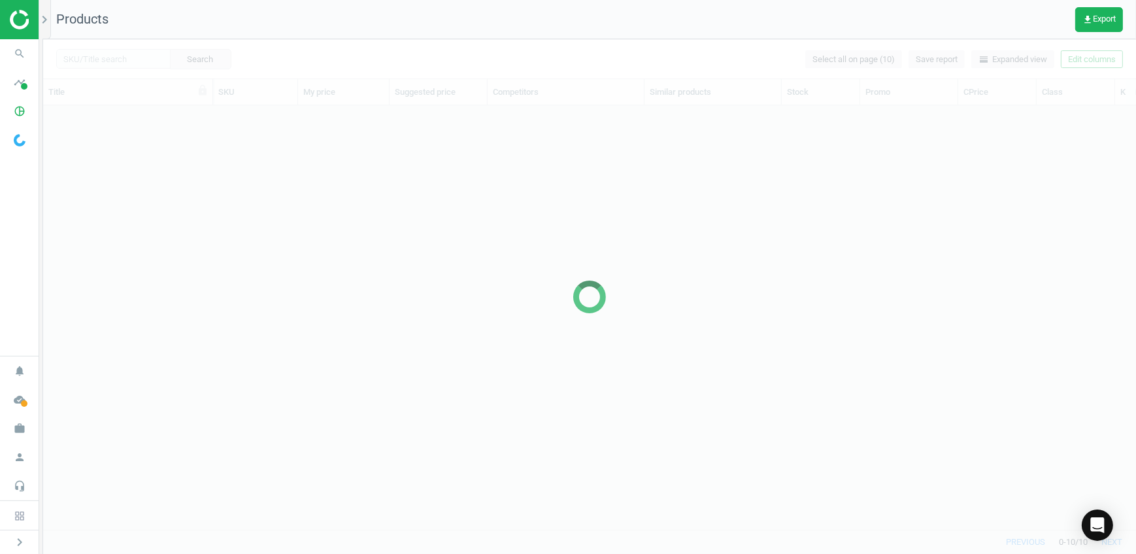
scroll to position [405, 1085]
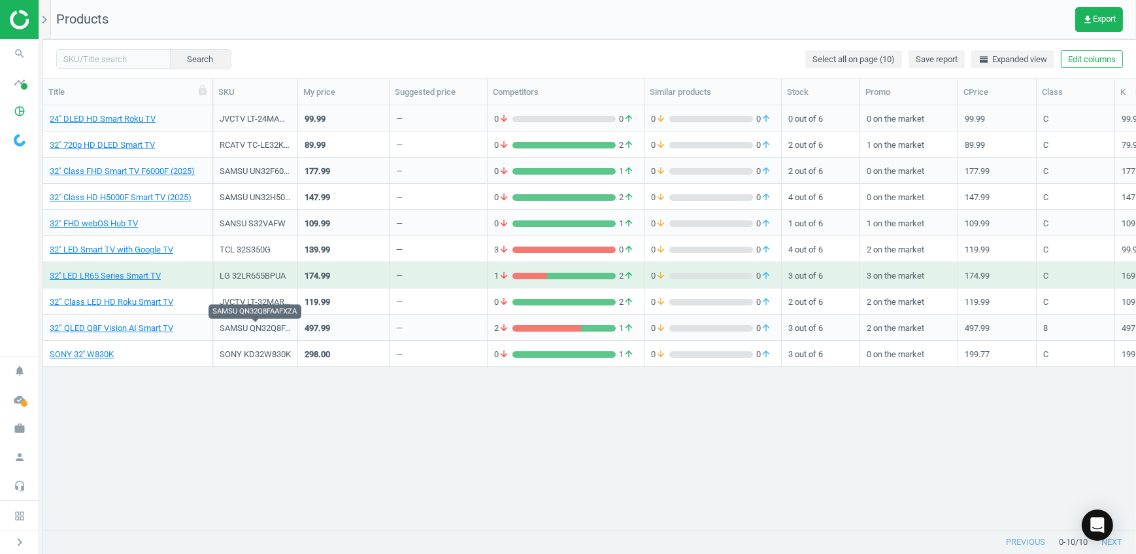
click at [274, 328] on div "SAMSU QN32Q8FAAFXZA" at bounding box center [255, 328] width 71 height 12
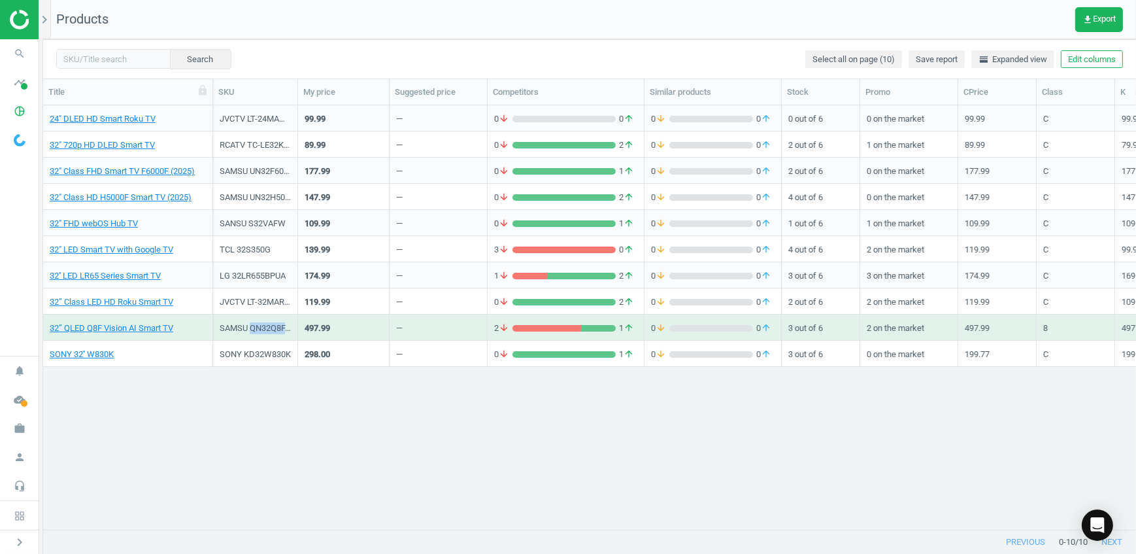
click at [274, 328] on div "SAMSU QN32Q8FAAFXZA" at bounding box center [255, 328] width 71 height 12
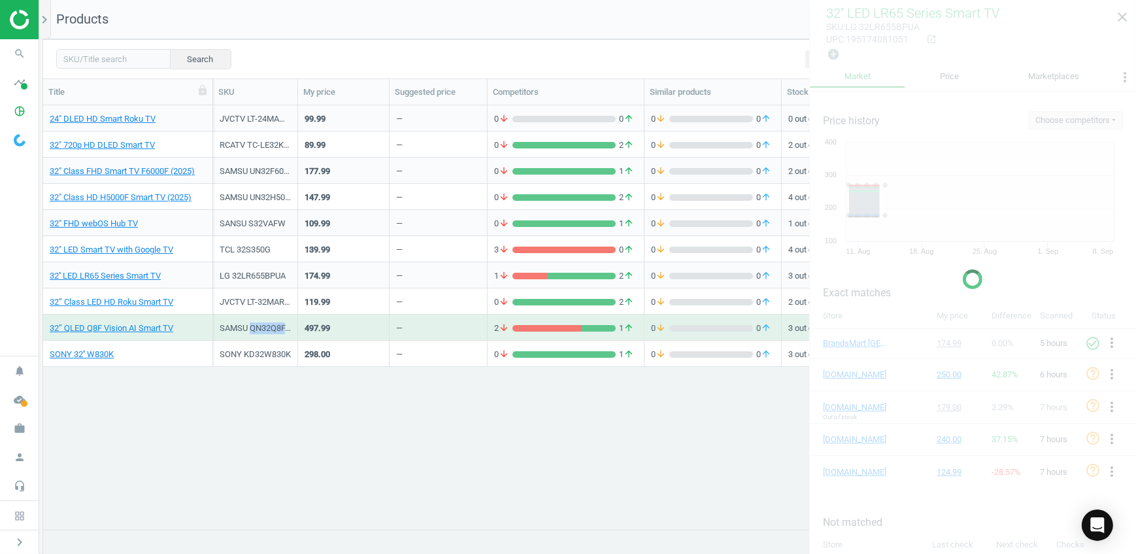
copy div "QN32Q8FAAFXZA"
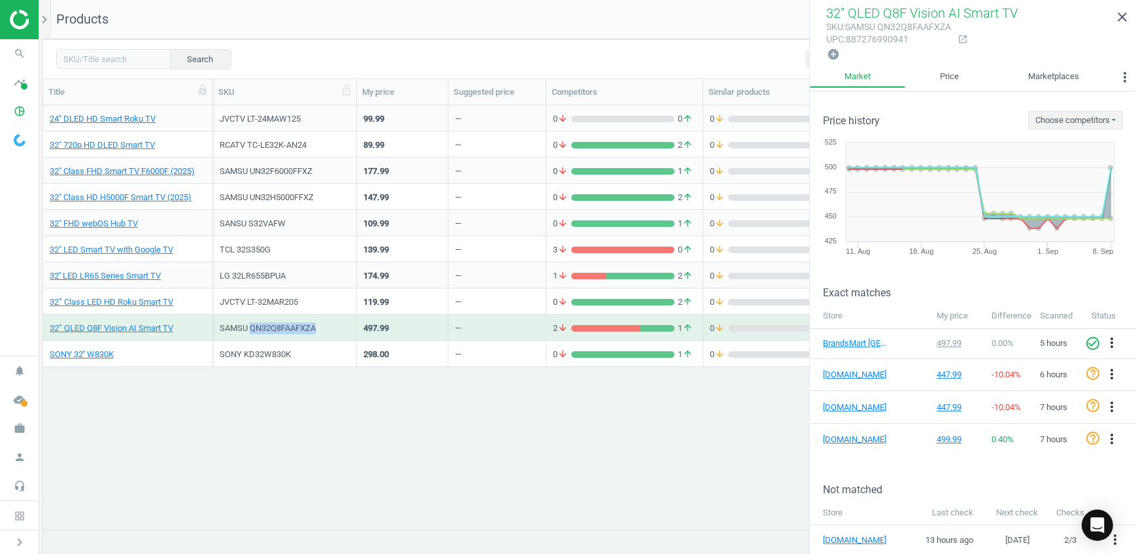
drag, startPoint x: 300, startPoint y: 93, endPoint x: 359, endPoint y: 92, distance: 58.9
click at [359, 92] on div at bounding box center [356, 91] width 13 height 25
click at [278, 328] on div "SAMSU QN32Q8FAAFXZA" at bounding box center [285, 328] width 130 height 12
click at [635, 329] on div "grid" at bounding box center [605, 328] width 69 height 7
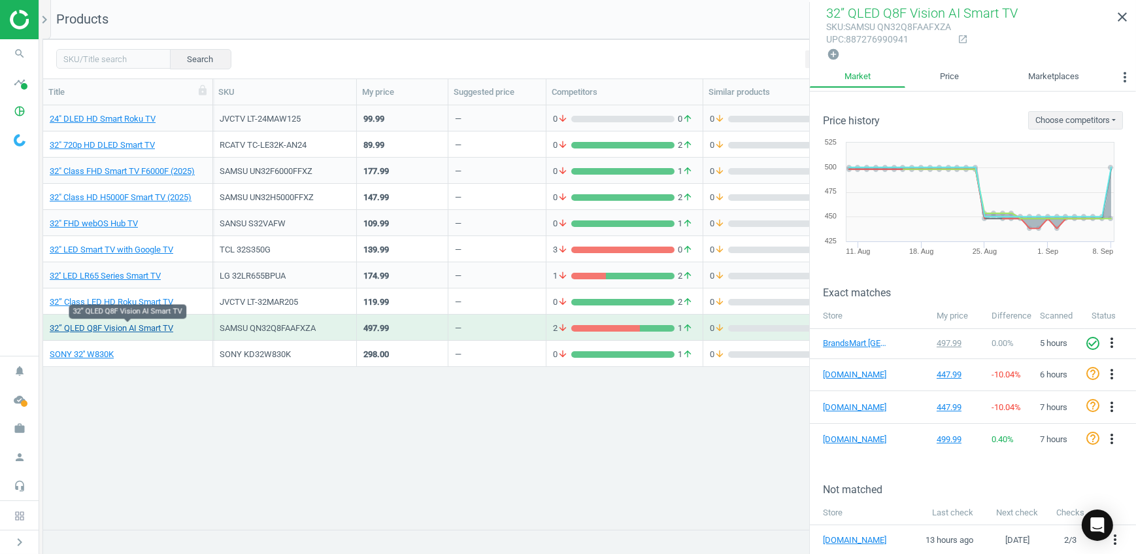
click at [118, 322] on link "32” QLED Q8F Vision AI Smart TV" at bounding box center [112, 328] width 124 height 12
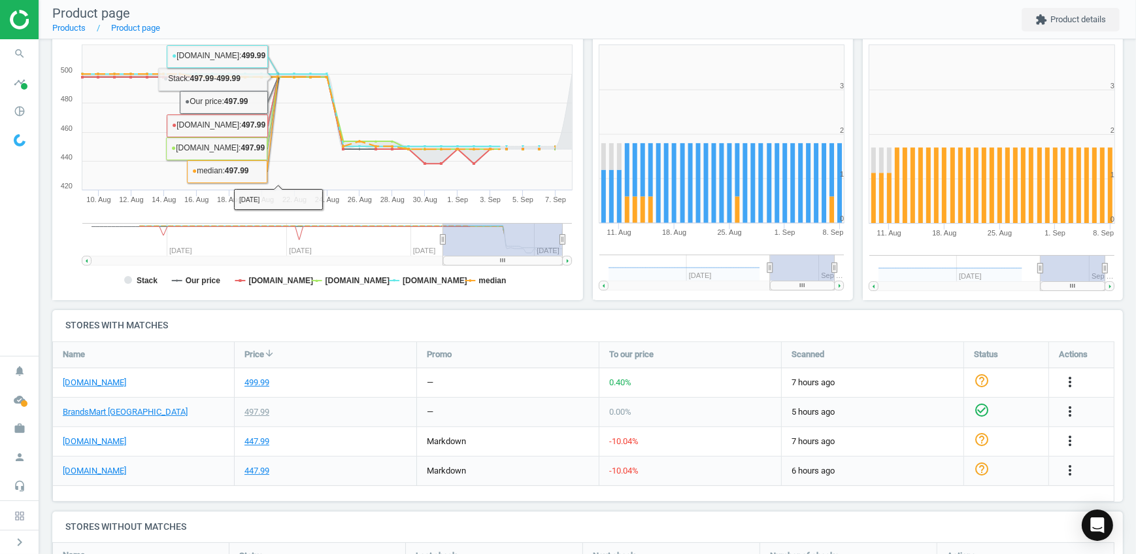
scroll to position [178, 0]
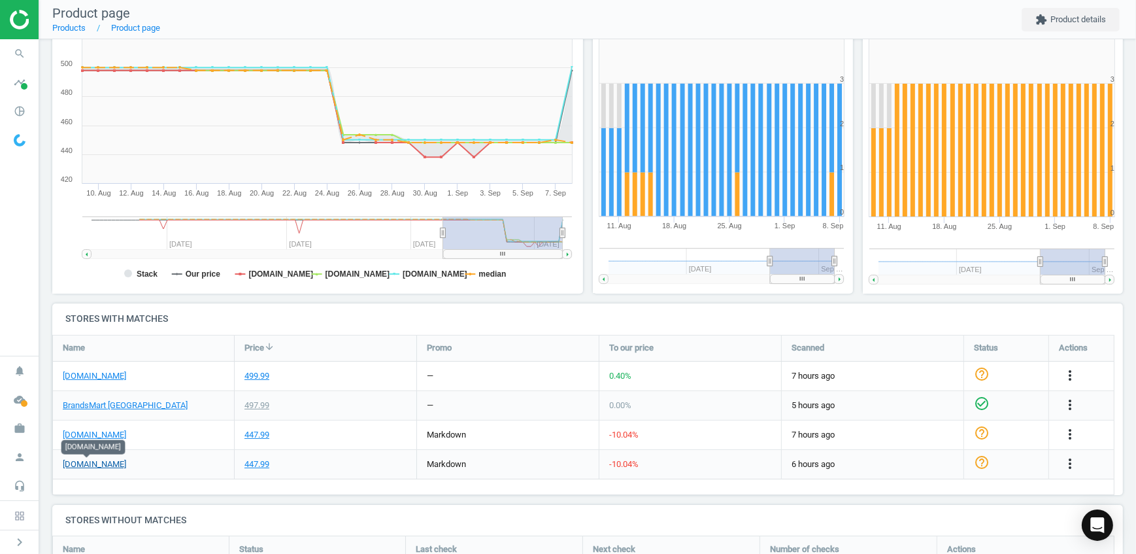
click at [104, 464] on link "[DOMAIN_NAME]" at bounding box center [94, 464] width 63 height 12
click at [95, 431] on link "[DOMAIN_NAME]" at bounding box center [94, 435] width 63 height 12
